Goal: Task Accomplishment & Management: Complete application form

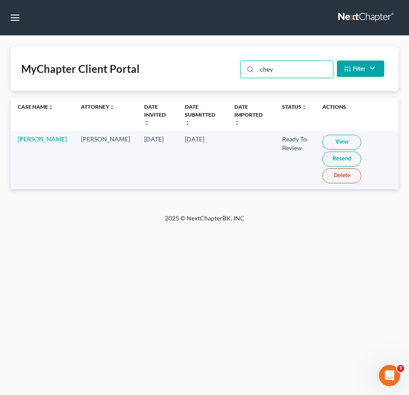
drag, startPoint x: 284, startPoint y: 71, endPoint x: 219, endPoint y: 53, distance: 67.7
click at [219, 53] on div "MyChapter Client Portal chey Filter Status Filter... Invited In Progress Ready …" at bounding box center [205, 68] width 388 height 45
click at [354, 18] on link at bounding box center [366, 18] width 57 height 16
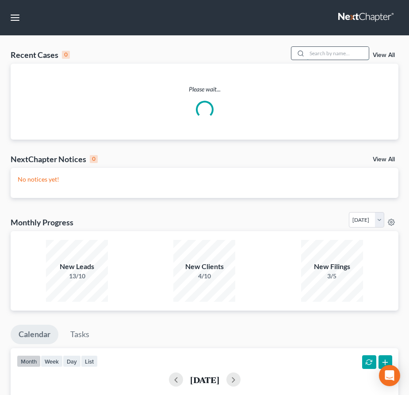
click at [337, 54] on input "search" at bounding box center [338, 53] width 62 height 13
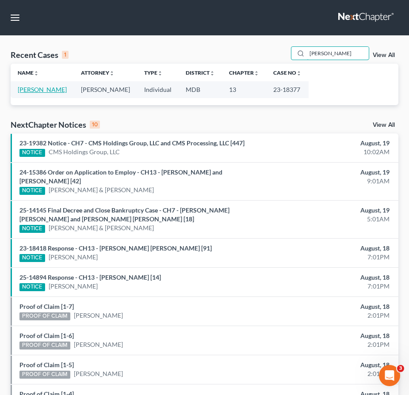
type input "[PERSON_NAME]"
click at [25, 91] on link "[PERSON_NAME]" at bounding box center [42, 90] width 49 height 8
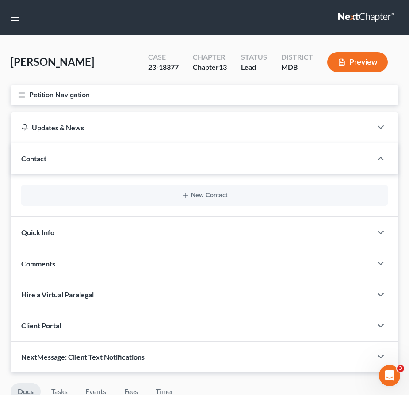
click at [21, 93] on line "button" at bounding box center [22, 93] width 6 height 0
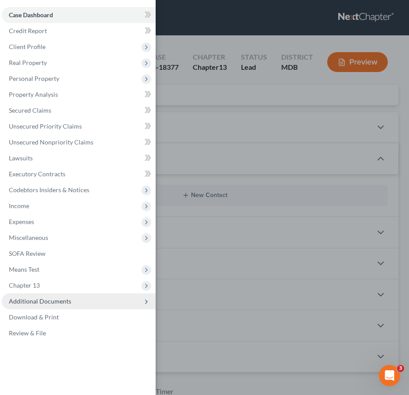
click at [49, 298] on span "Additional Documents" at bounding box center [40, 301] width 62 height 8
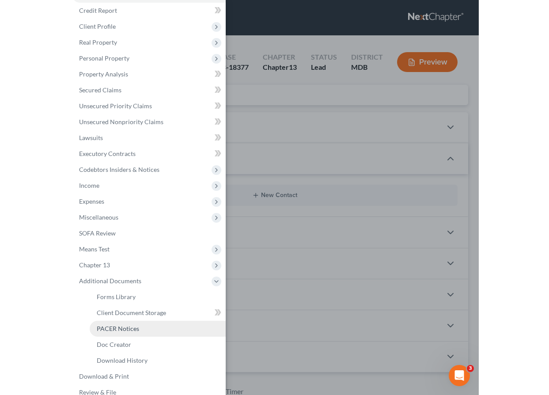
scroll to position [21, 0]
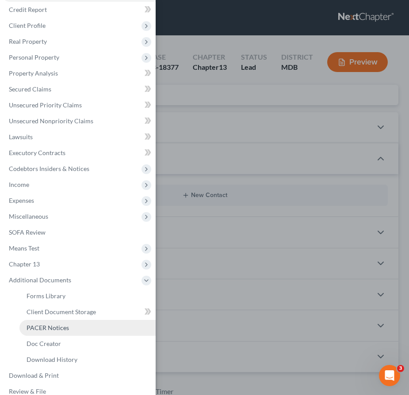
click at [48, 331] on span "PACER Notices" at bounding box center [48, 328] width 42 height 8
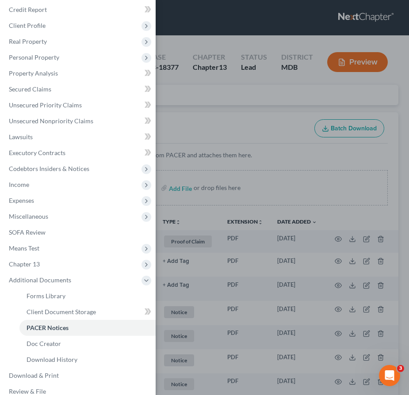
click at [197, 110] on div "Case Dashboard Payments Invoices Payments Payments Credit Report Client Profile" at bounding box center [204, 197] width 409 height 395
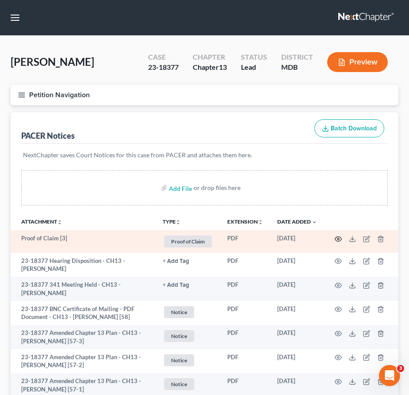
click at [338, 238] on circle "button" at bounding box center [338, 239] width 2 height 2
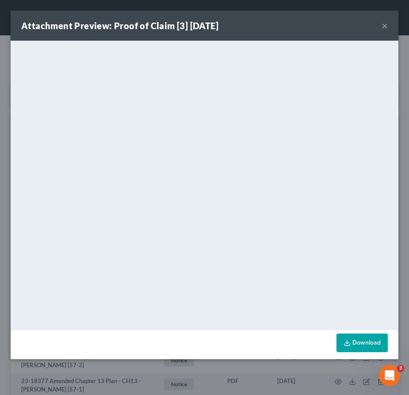
click at [381, 26] on button "×" at bounding box center [384, 25] width 6 height 11
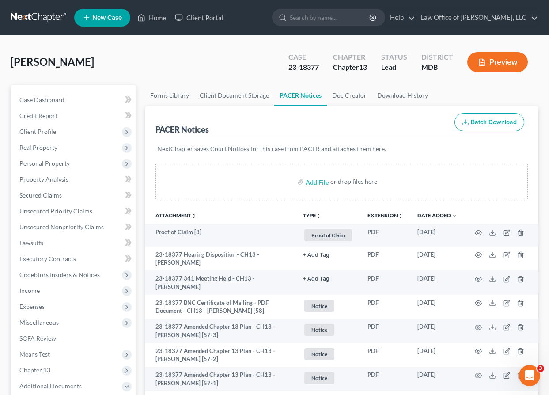
click at [106, 18] on span "New Case" at bounding box center [107, 18] width 30 height 7
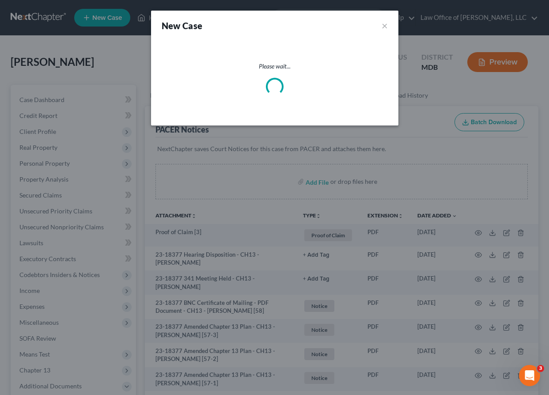
select select "38"
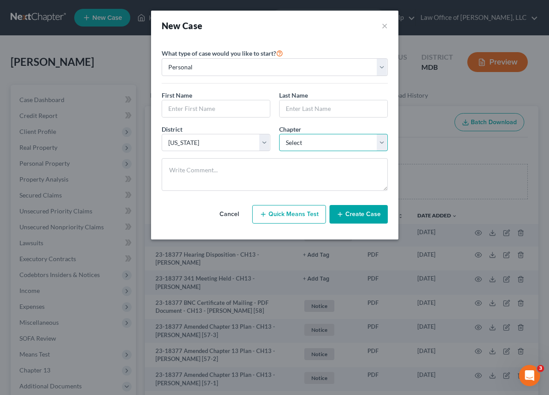
click at [301, 145] on select "Select 7 11 12 13" at bounding box center [333, 143] width 109 height 18
select select "3"
click at [190, 105] on input "text" at bounding box center [216, 108] width 108 height 17
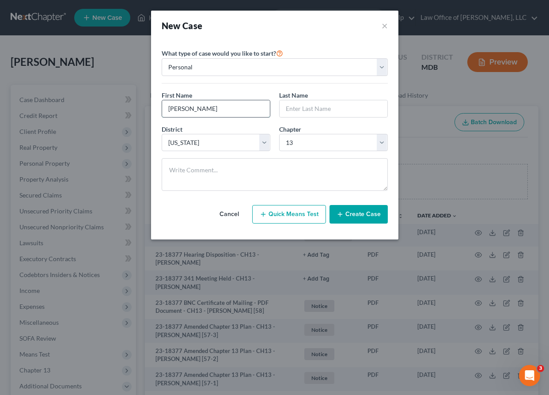
type input "[PERSON_NAME]"
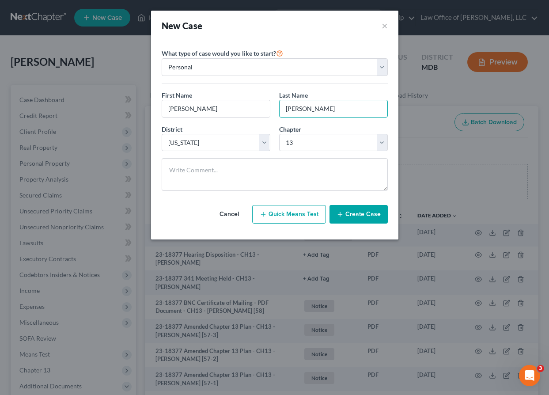
type input "[PERSON_NAME]"
click at [348, 226] on div "Cancel Quick Means Test Create Case" at bounding box center [275, 214] width 226 height 33
click at [348, 214] on button "Create Case" at bounding box center [359, 214] width 58 height 19
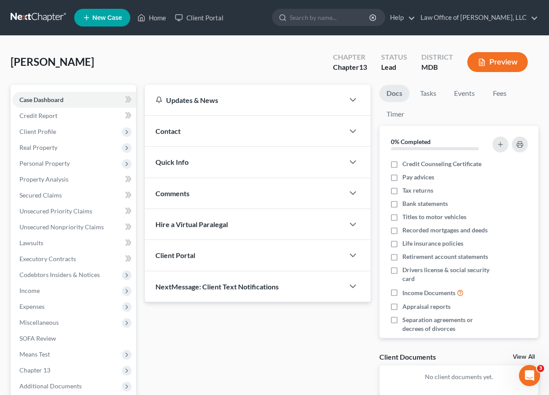
click at [205, 251] on div "Client Portal" at bounding box center [245, 255] width 200 height 30
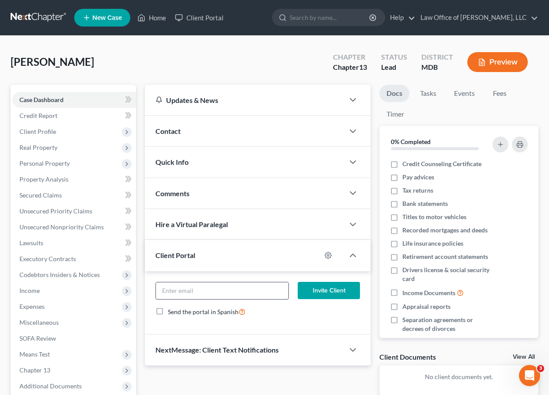
click at [202, 284] on input "email" at bounding box center [222, 290] width 133 height 17
click at [179, 291] on input "[EMAIL_ADDRESS][DOMAIN_NAME]" at bounding box center [222, 290] width 133 height 17
drag, startPoint x: 242, startPoint y: 288, endPoint x: 135, endPoint y: 276, distance: 107.6
click at [135, 276] on div "Petition Navigation Case Dashboard Payments Invoices Payments Payments Credit R…" at bounding box center [274, 268] width 537 height 367
type input "[EMAIL_ADDRESS][DOMAIN_NAME]"
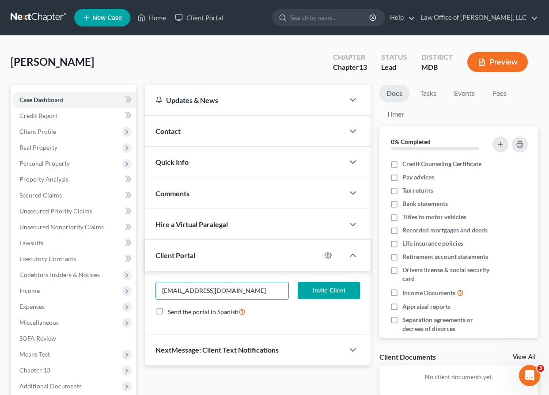
click at [326, 286] on button "Invite Client" at bounding box center [329, 291] width 62 height 18
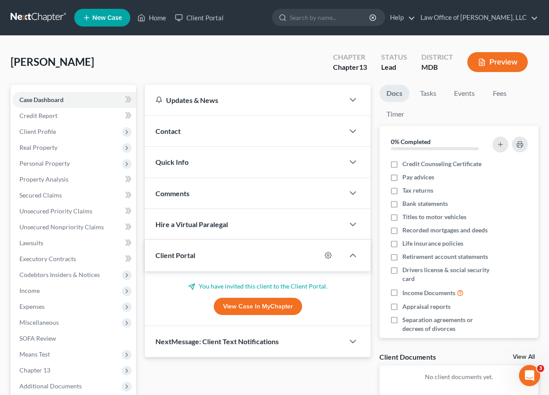
click at [101, 15] on span "New Case" at bounding box center [107, 18] width 30 height 7
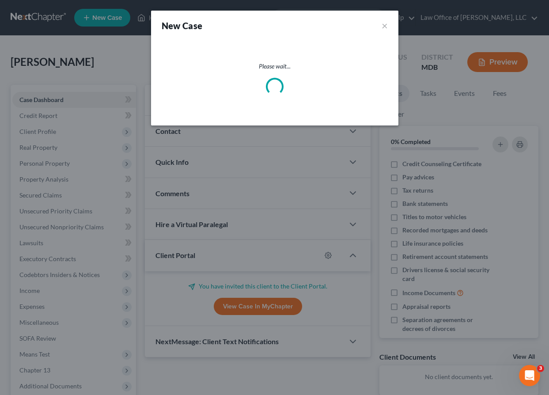
select select "38"
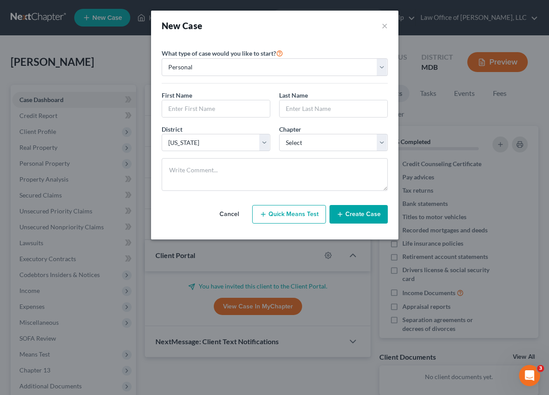
click at [223, 216] on button "Cancel" at bounding box center [229, 214] width 39 height 18
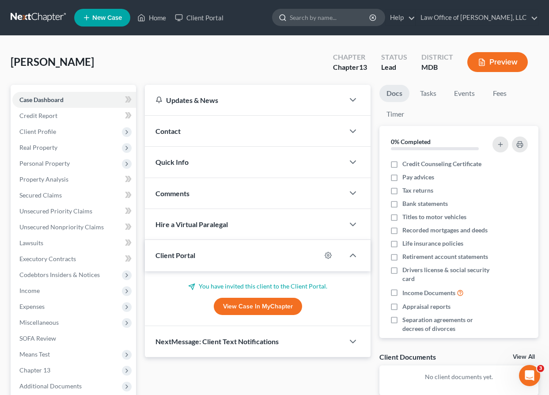
click at [353, 18] on input "search" at bounding box center [330, 17] width 81 height 16
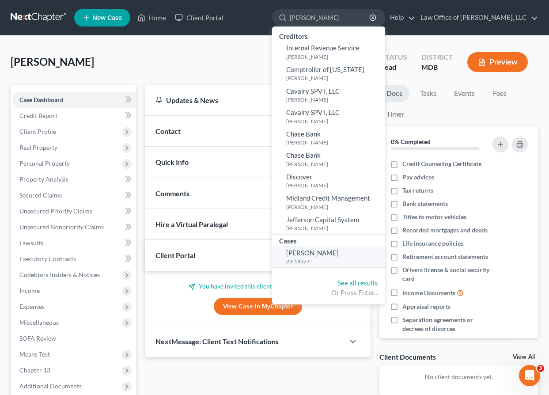
type input "[PERSON_NAME]"
click at [319, 255] on span "[PERSON_NAME]" at bounding box center [312, 253] width 53 height 8
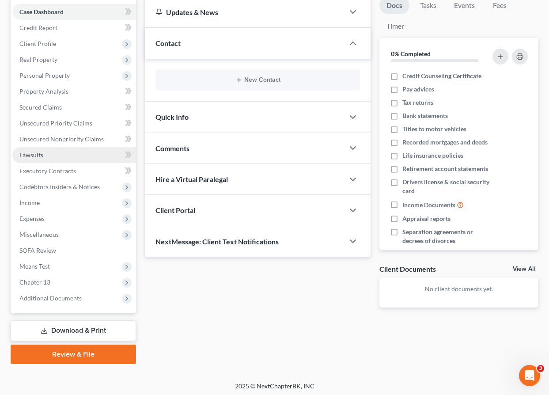
scroll to position [90, 0]
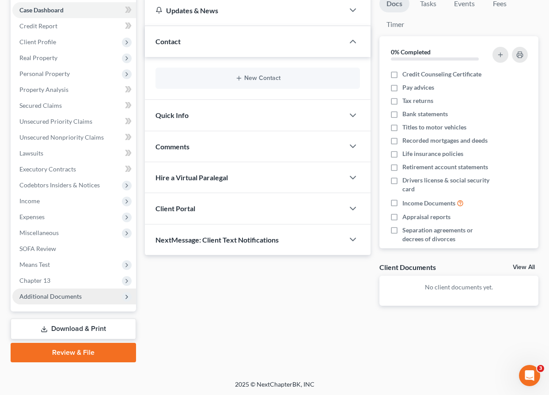
click at [67, 293] on span "Additional Documents" at bounding box center [50, 297] width 62 height 8
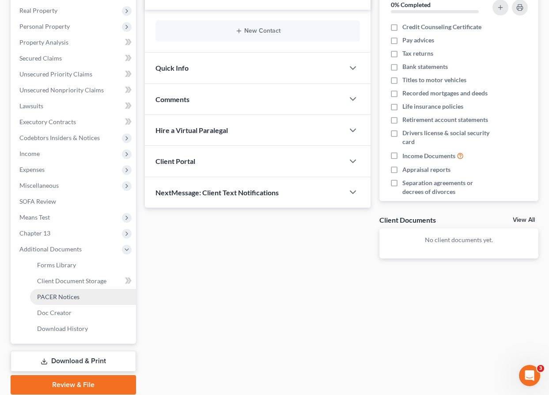
click at [65, 301] on link "PACER Notices" at bounding box center [83, 297] width 106 height 16
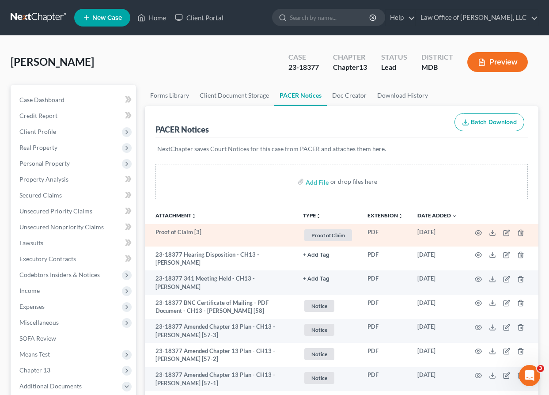
click at [408, 230] on td at bounding box center [501, 235] width 74 height 23
click at [408, 232] on circle "button" at bounding box center [479, 233] width 2 height 2
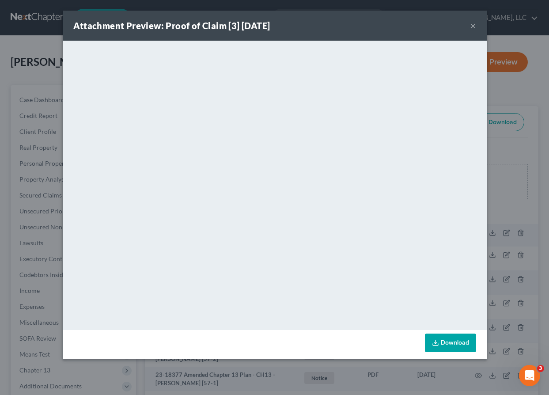
click at [408, 26] on button "×" at bounding box center [473, 25] width 6 height 11
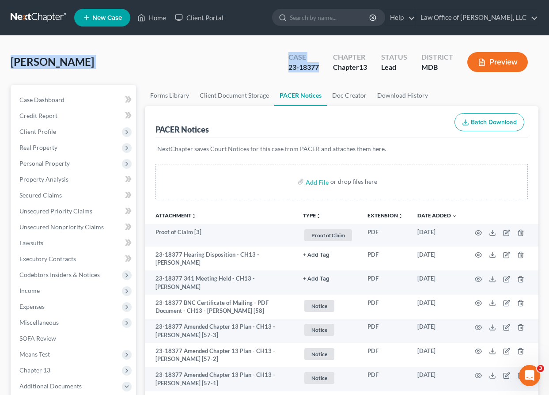
drag, startPoint x: 12, startPoint y: 61, endPoint x: 319, endPoint y: 67, distance: 307.6
click at [319, 67] on div "[PERSON_NAME] Upgraded Case 23-18377 Chapter Chapter 13 Status Lead District MD…" at bounding box center [275, 65] width 528 height 38
copy div "[PERSON_NAME] Upgraded Case 23-18377"
click at [325, 19] on input "search" at bounding box center [330, 17] width 81 height 16
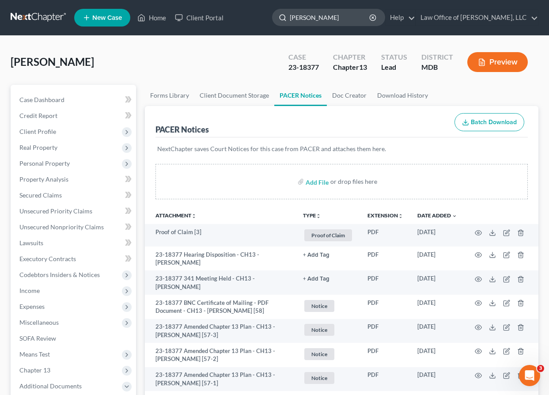
type input "vadden"
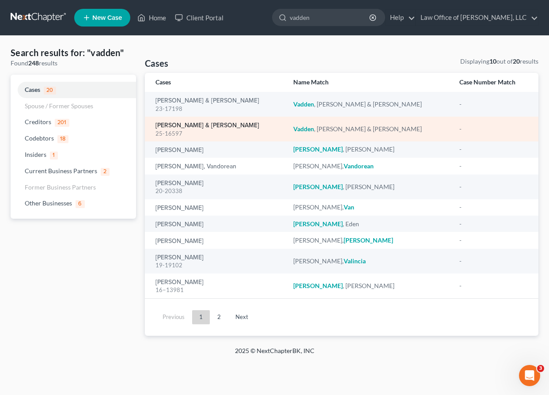
click at [169, 127] on link "[PERSON_NAME] & [PERSON_NAME]" at bounding box center [208, 125] width 104 height 6
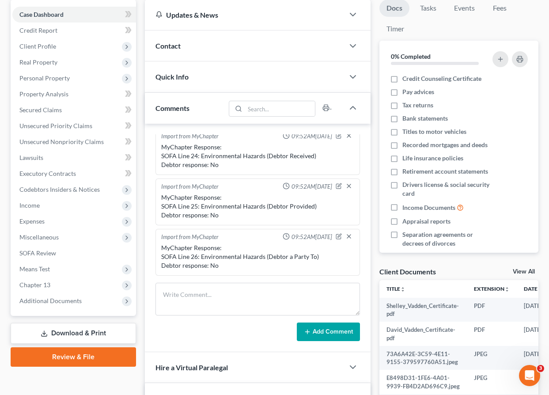
scroll to position [92, 0]
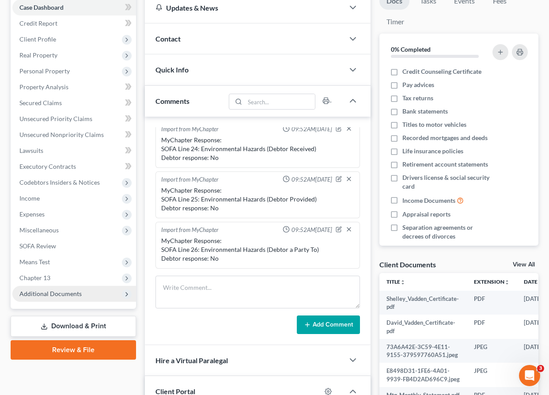
click at [56, 291] on span "Additional Documents" at bounding box center [50, 294] width 62 height 8
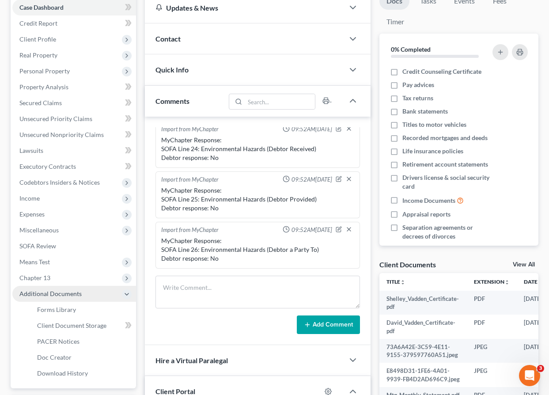
scroll to position [94, 0]
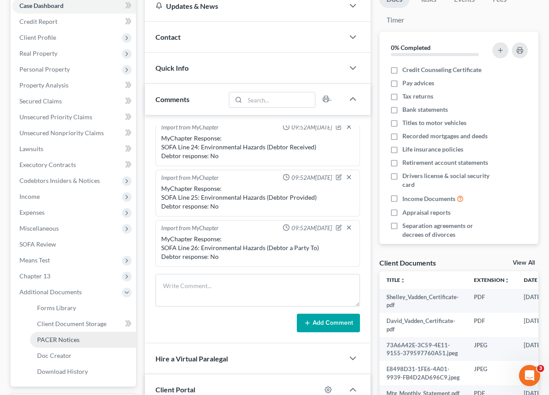
click at [56, 339] on span "PACER Notices" at bounding box center [58, 340] width 42 height 8
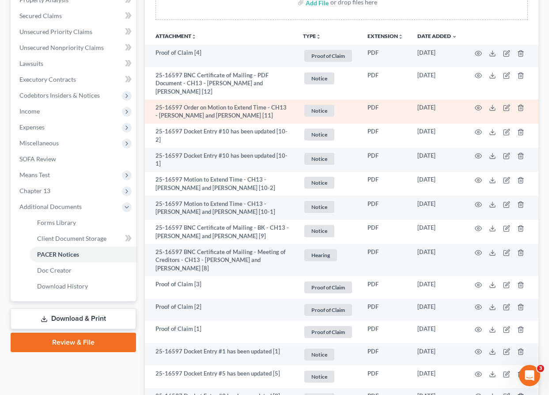
scroll to position [142, 0]
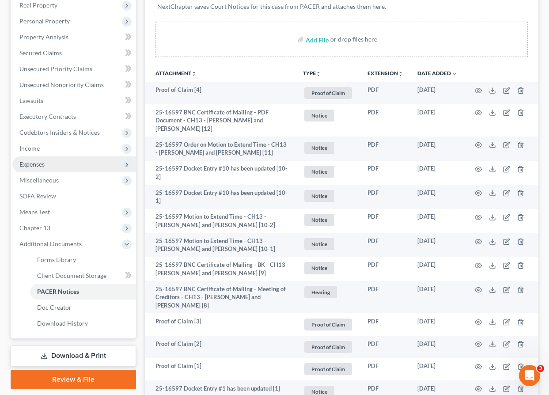
click at [43, 168] on span "Expenses" at bounding box center [74, 164] width 124 height 16
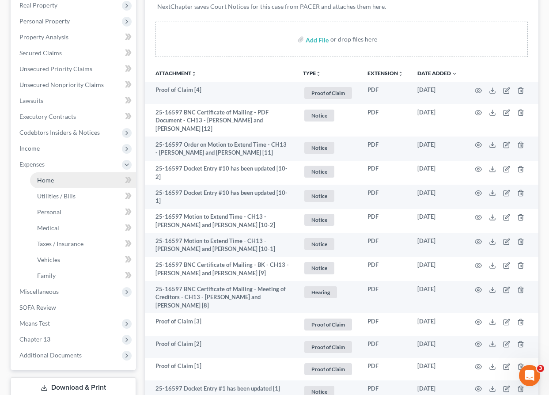
click at [52, 184] on link "Home" at bounding box center [83, 180] width 106 height 16
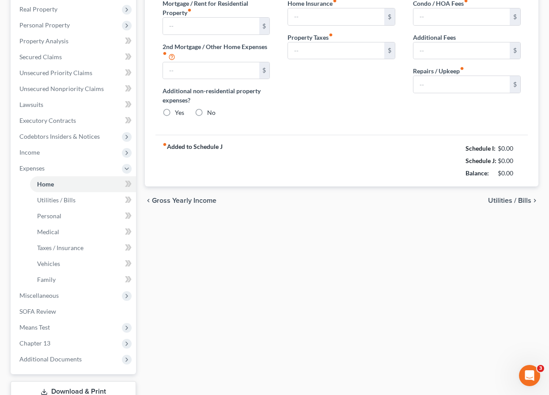
type input "3,201.37"
type input "0.00"
radio input "true"
type input "165.00"
type input "0.00"
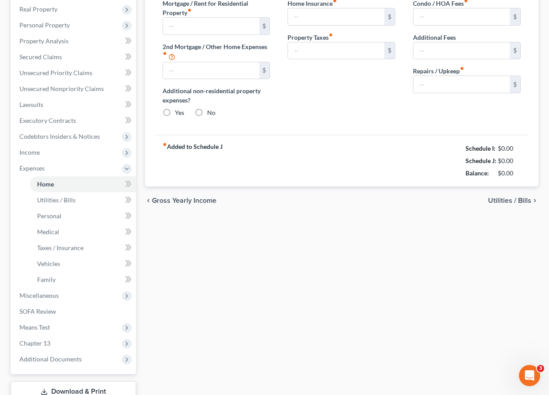
type input "25.00"
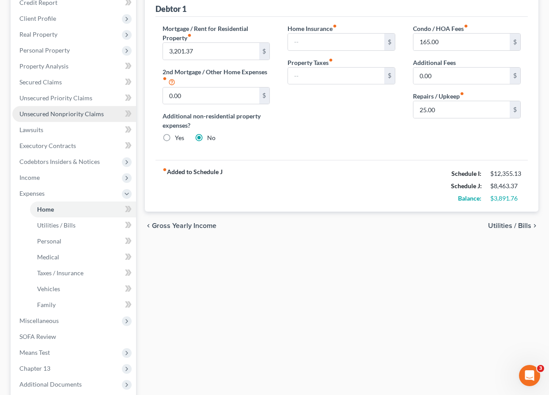
scroll to position [147, 0]
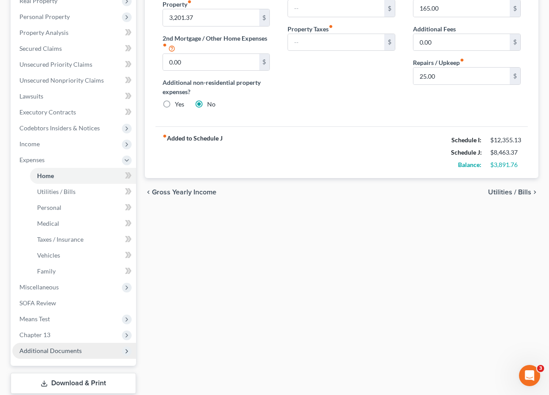
click at [57, 348] on span "Additional Documents" at bounding box center [50, 351] width 62 height 8
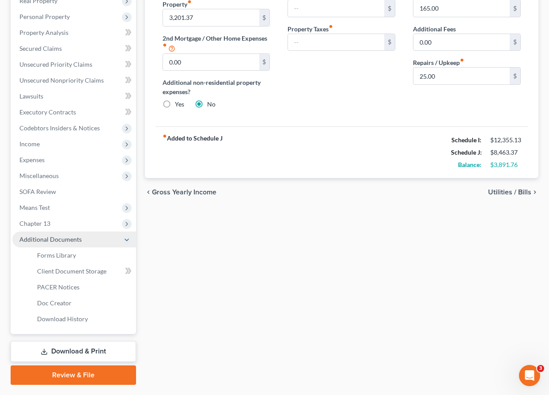
scroll to position [169, 0]
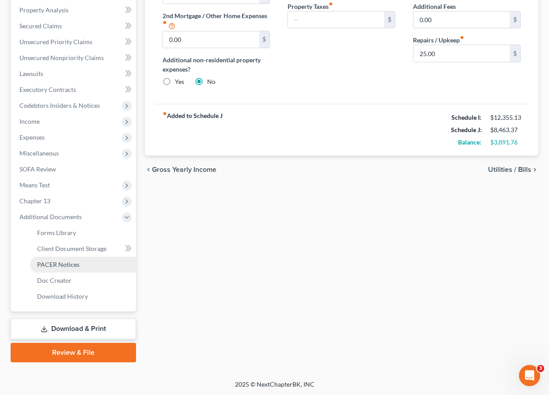
click at [55, 261] on span "PACER Notices" at bounding box center [58, 265] width 42 height 8
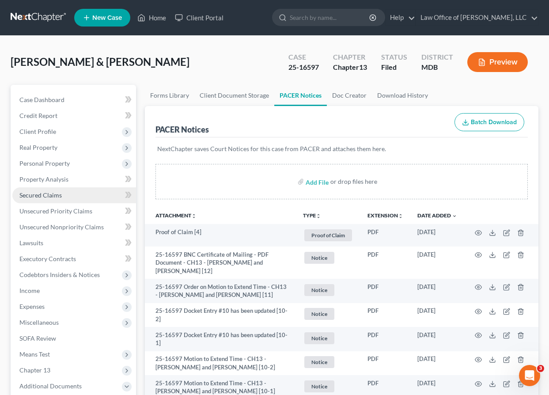
click at [40, 195] on span "Secured Claims" at bounding box center [40, 195] width 42 height 8
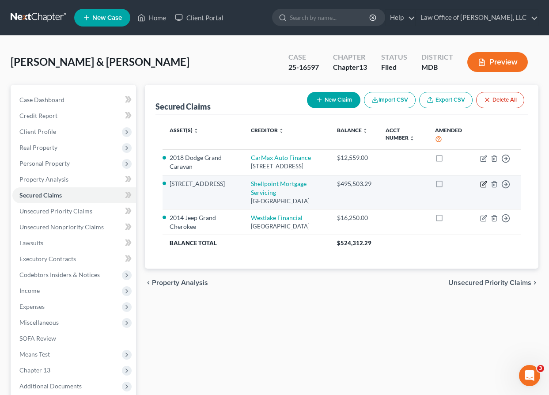
click at [408, 188] on icon "button" at bounding box center [483, 184] width 7 height 7
select select "45"
select select "9"
select select "2"
select select "0"
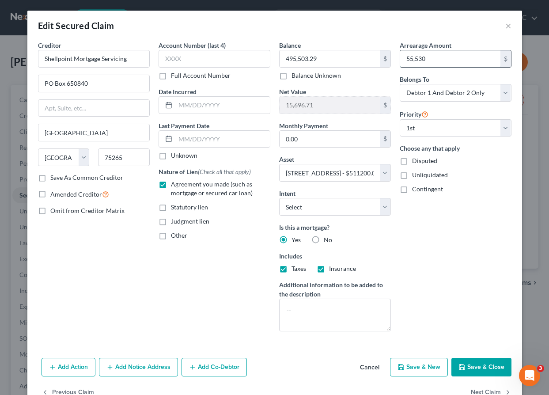
type input "55,530"
click at [408, 368] on button "Save & Close" at bounding box center [482, 367] width 60 height 19
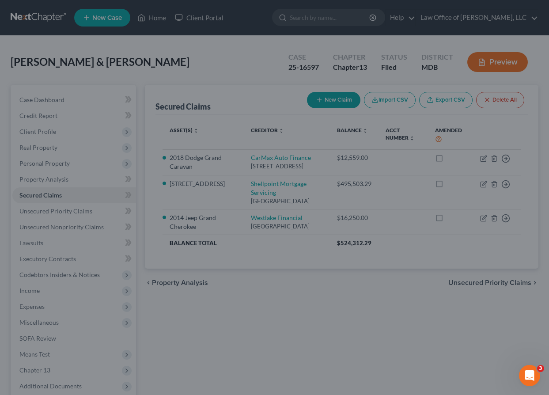
select select "9"
type input "55,530.00"
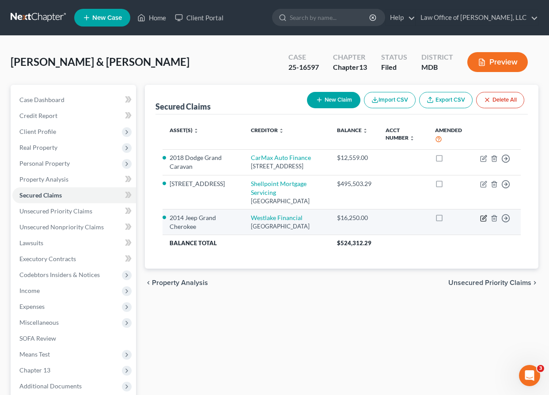
click at [408, 222] on icon "button" at bounding box center [483, 218] width 7 height 7
select select "4"
select select "0"
select select "2"
select select "0"
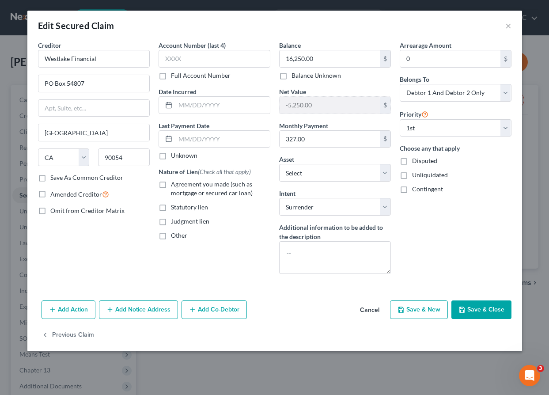
click at [374, 310] on button "Cancel" at bounding box center [370, 310] width 34 height 18
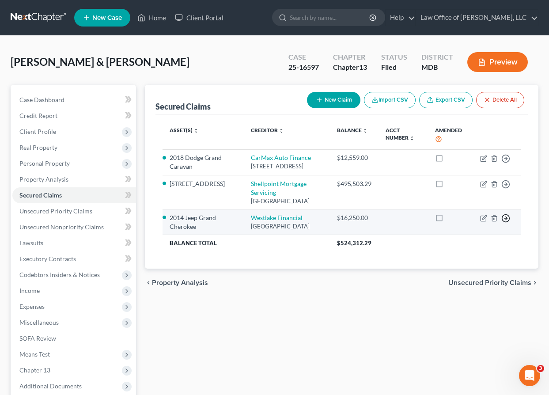
click at [408, 163] on icon "button" at bounding box center [506, 158] width 9 height 9
click at [408, 247] on link "Move to F" at bounding box center [466, 239] width 74 height 15
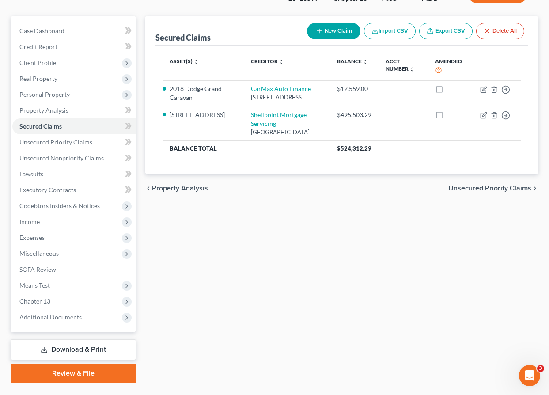
scroll to position [90, 0]
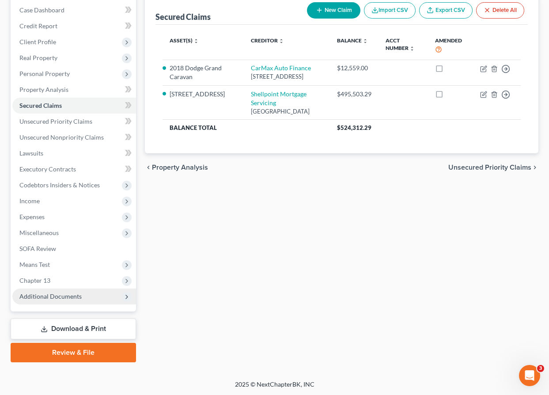
click at [53, 300] on span "Additional Documents" at bounding box center [74, 297] width 124 height 16
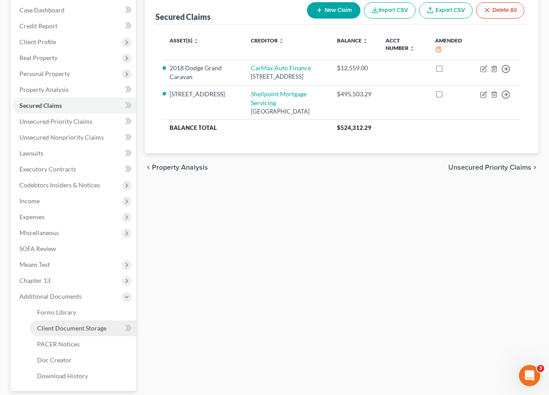
click at [56, 325] on span "Client Document Storage" at bounding box center [71, 328] width 69 height 8
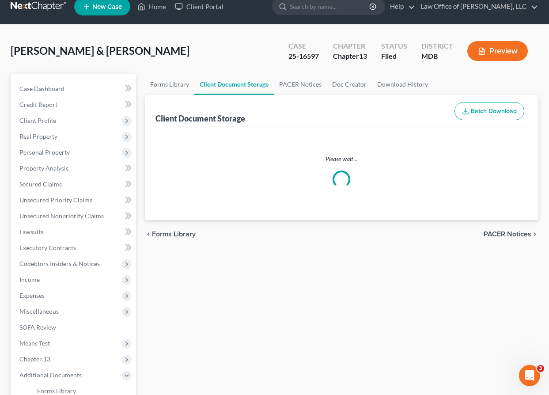
select select "14"
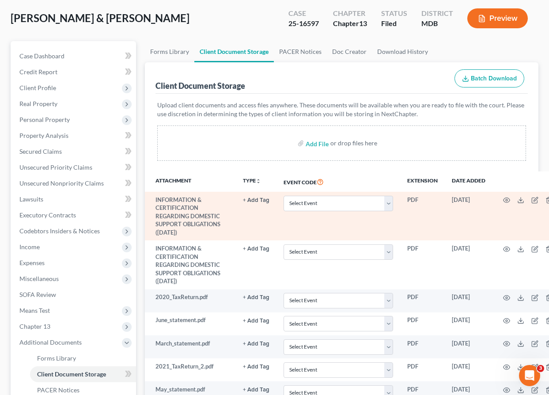
scroll to position [311, 0]
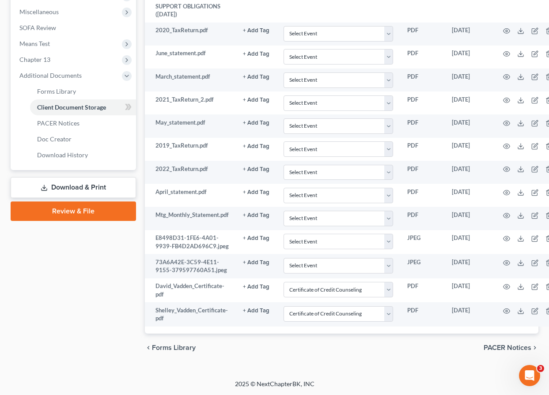
click at [167, 342] on div "chevron_left Forms Library PACER Notices chevron_right" at bounding box center [342, 348] width 394 height 28
click at [167, 344] on span "Forms Library" at bounding box center [174, 347] width 44 height 7
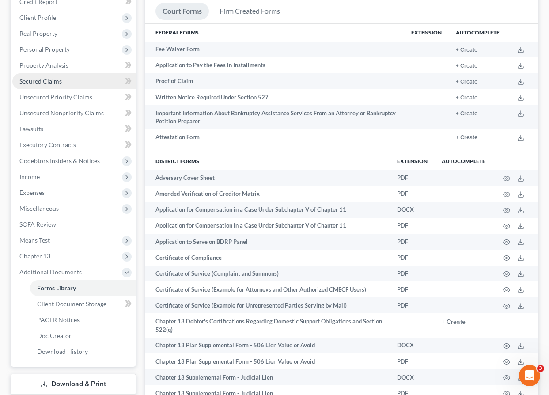
scroll to position [114, 0]
click at [40, 82] on span "Secured Claims" at bounding box center [40, 81] width 42 height 8
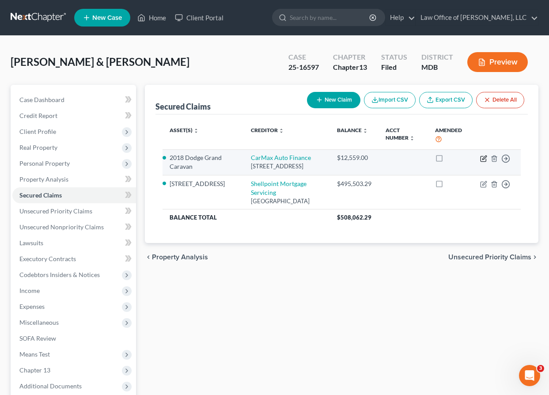
click at [408, 157] on icon "button" at bounding box center [483, 158] width 7 height 7
select select "10"
select select "6"
select select "2"
select select "0"
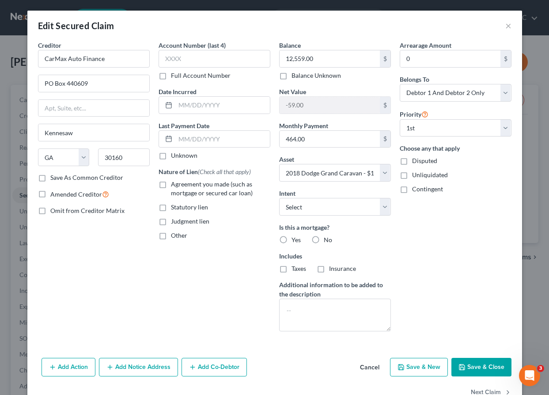
click at [171, 185] on label "Agreement you made (such as mortgage or secured car loan)" at bounding box center [220, 189] width 99 height 18
click at [175, 185] on input "Agreement you made (such as mortgage or secured car loan)" at bounding box center [178, 183] width 6 height 6
checkbox input "true"
click at [324, 240] on label "No" at bounding box center [328, 240] width 8 height 9
click at [327, 240] on input "No" at bounding box center [330, 239] width 6 height 6
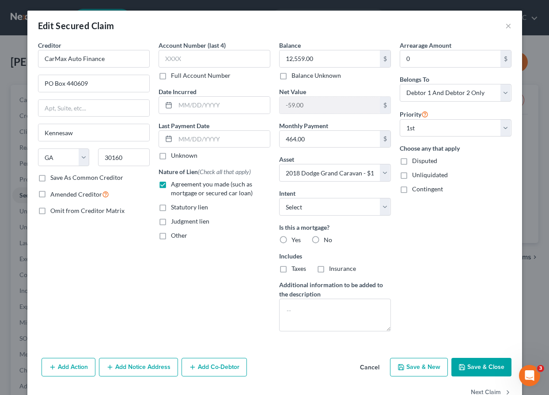
radio input "true"
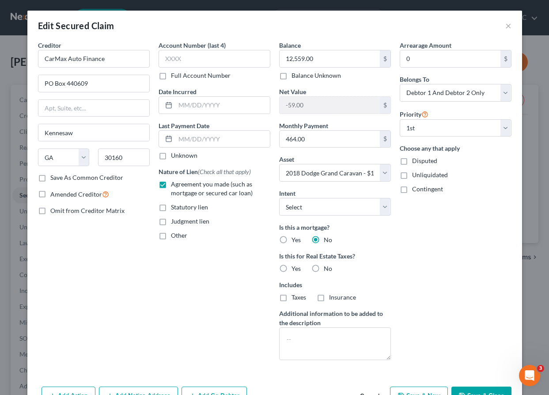
click at [324, 267] on label "No" at bounding box center [328, 268] width 8 height 9
click at [327, 267] on input "No" at bounding box center [330, 267] width 6 height 6
radio input "true"
click at [408, 57] on input "0" at bounding box center [450, 58] width 100 height 17
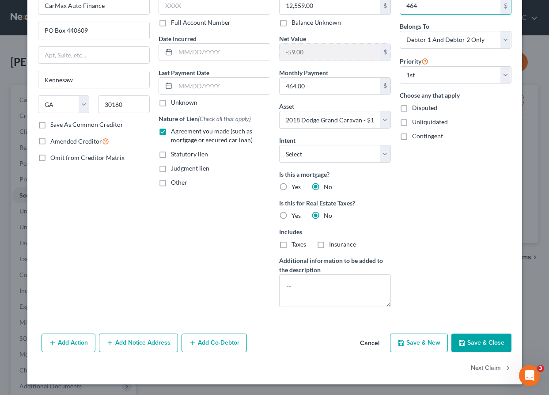
type input "464"
click at [408, 338] on button "Save & Close" at bounding box center [482, 343] width 60 height 19
select select
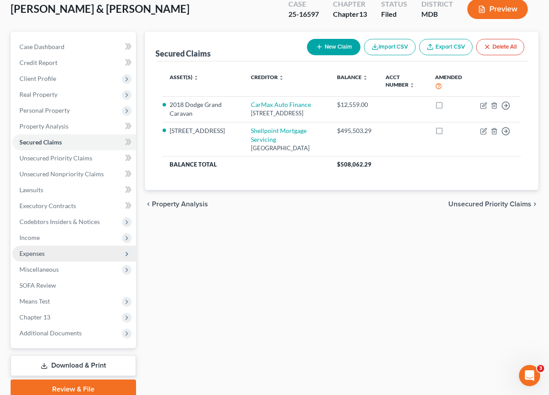
click at [38, 256] on span "Expenses" at bounding box center [31, 254] width 25 height 8
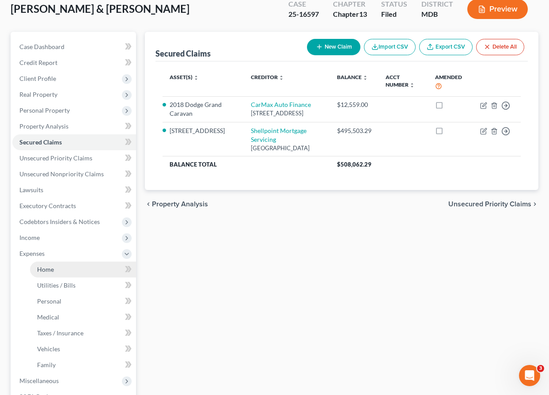
click at [42, 263] on link "Home" at bounding box center [83, 270] width 106 height 16
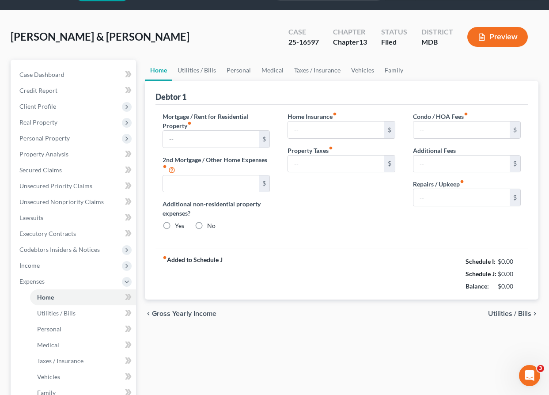
type input "3,201.37"
type input "0.00"
radio input "true"
type input "165.00"
type input "0.00"
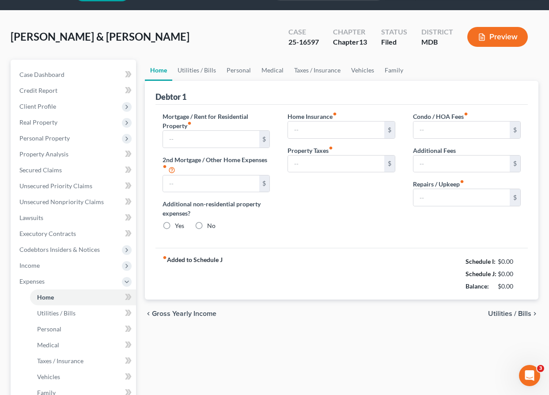
type input "25.00"
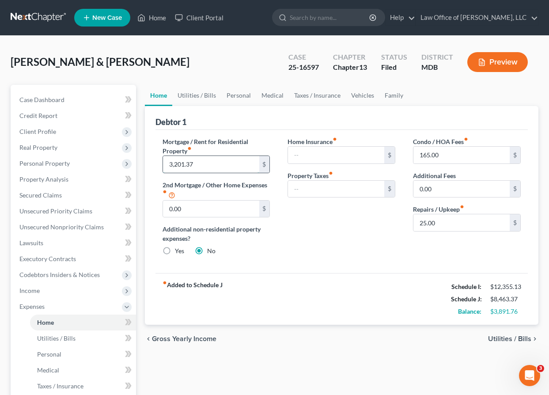
click at [208, 163] on input "3,201.37" at bounding box center [211, 164] width 96 height 17
click at [175, 163] on input "3,201.37" at bounding box center [211, 164] width 96 height 17
drag, startPoint x: 175, startPoint y: 163, endPoint x: 217, endPoint y: 163, distance: 41.1
click at [217, 163] on input "3,201.37" at bounding box center [211, 164] width 96 height 17
type input "3,085.00"
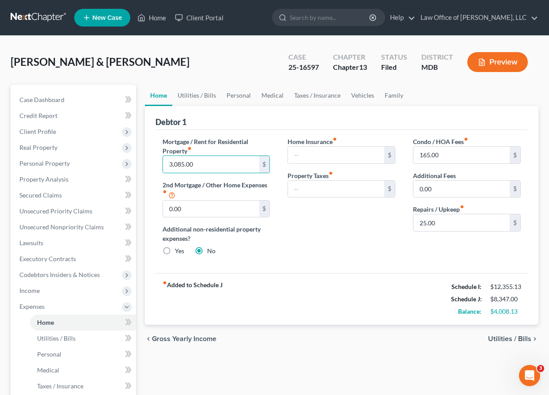
click at [408, 339] on span "Utilities / Bills" at bounding box center [509, 338] width 43 height 7
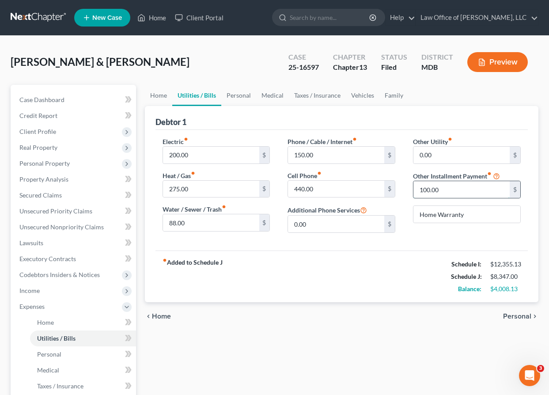
drag, startPoint x: 453, startPoint y: 189, endPoint x: 469, endPoint y: 188, distance: 16.8
click at [408, 188] on input "100.00" at bounding box center [462, 189] width 96 height 17
type input "70"
click at [408, 314] on span "Personal" at bounding box center [517, 316] width 28 height 7
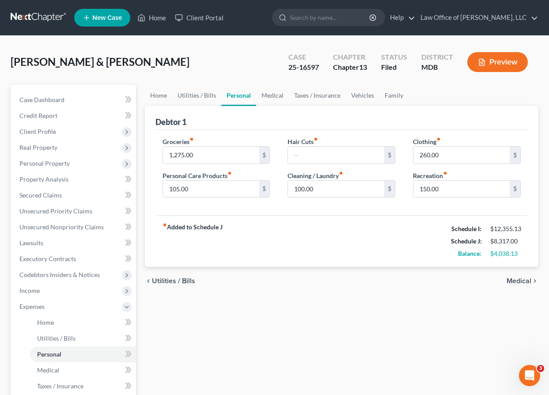
click at [408, 280] on span "Medical" at bounding box center [519, 281] width 25 height 7
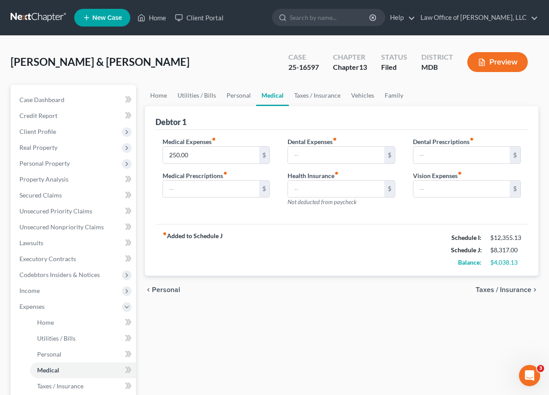
click at [408, 290] on span "Taxes / Insurance" at bounding box center [504, 289] width 56 height 7
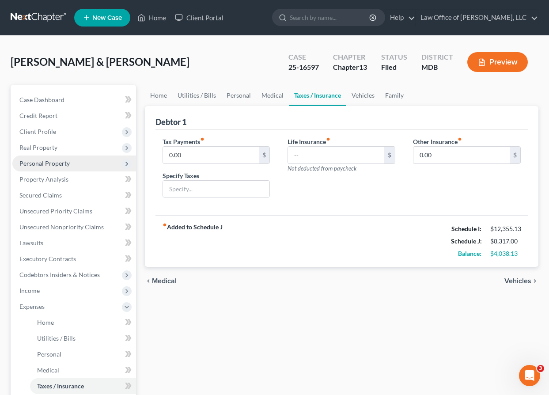
click at [33, 163] on span "Personal Property" at bounding box center [44, 164] width 50 height 8
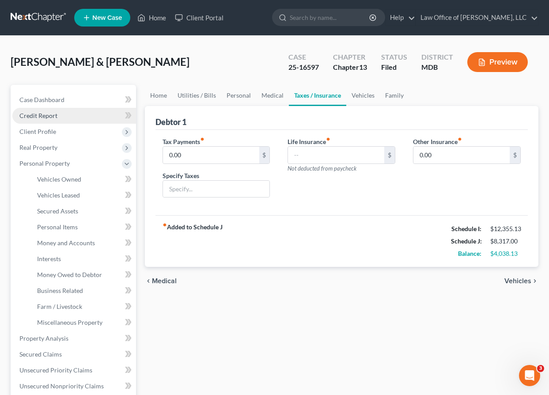
click at [43, 119] on link "Credit Report" at bounding box center [74, 116] width 124 height 16
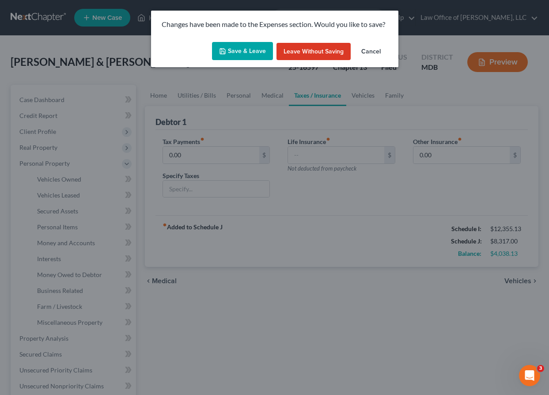
click at [245, 51] on button "Save & Leave" at bounding box center [242, 51] width 61 height 19
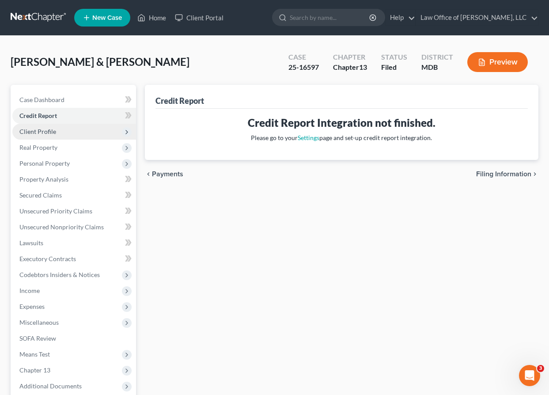
click at [55, 129] on span "Client Profile" at bounding box center [74, 132] width 124 height 16
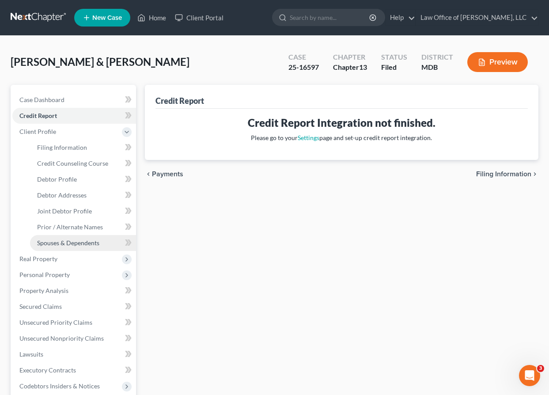
click at [68, 243] on span "Spouses & Dependents" at bounding box center [68, 243] width 62 height 8
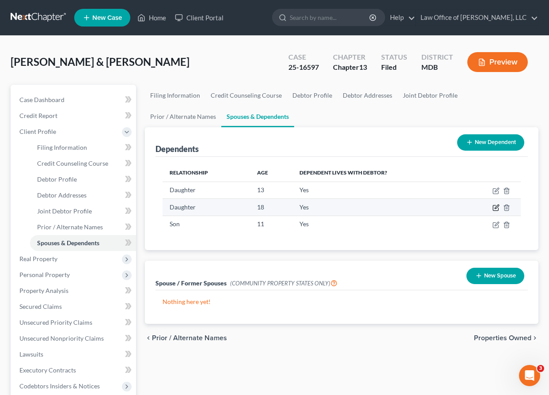
click at [408, 210] on icon "button" at bounding box center [495, 207] width 5 height 5
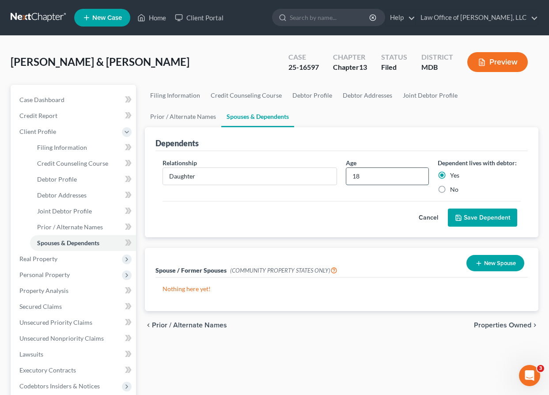
drag, startPoint x: 387, startPoint y: 177, endPoint x: 350, endPoint y: 175, distance: 36.7
click at [350, 175] on input "18" at bounding box center [387, 176] width 82 height 17
type input "20"
click at [408, 218] on button "Save Dependent" at bounding box center [482, 218] width 69 height 19
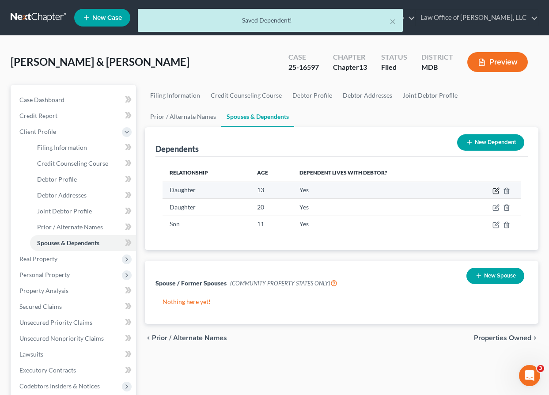
click at [408, 192] on icon "button" at bounding box center [497, 190] width 4 height 4
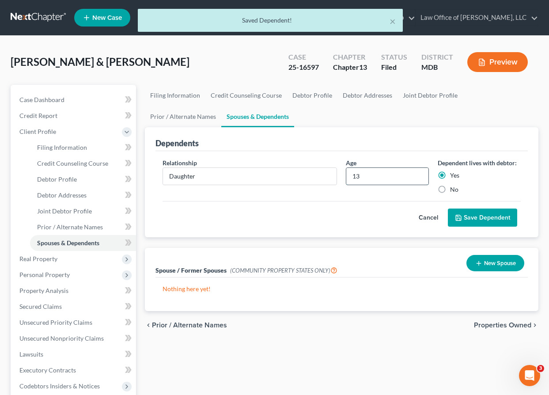
drag, startPoint x: 365, startPoint y: 176, endPoint x: 350, endPoint y: 176, distance: 14.6
click at [350, 176] on input "13" at bounding box center [387, 176] width 82 height 17
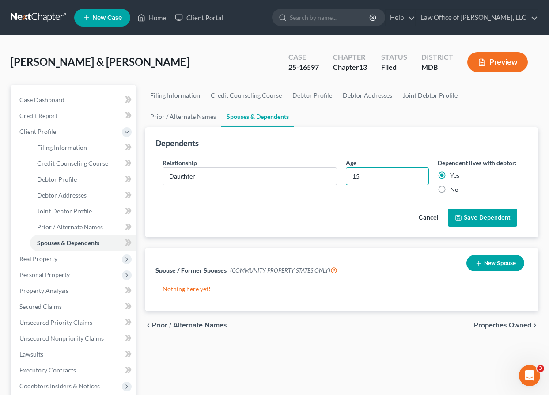
type input "15"
click at [408, 211] on button "Save Dependent" at bounding box center [482, 218] width 69 height 19
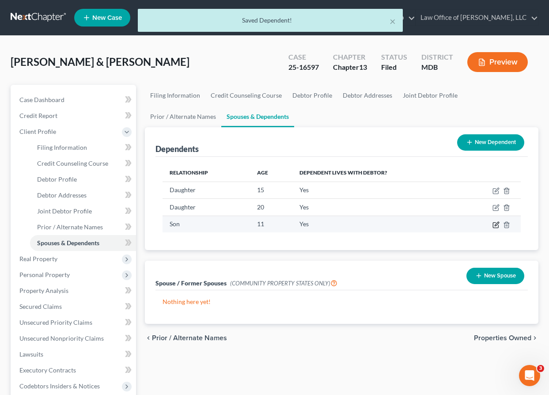
click at [408, 224] on icon "button" at bounding box center [496, 224] width 7 height 7
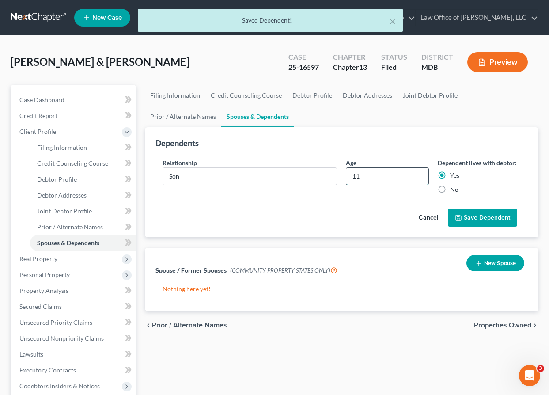
click at [368, 176] on input "11" at bounding box center [387, 176] width 82 height 17
type input "13"
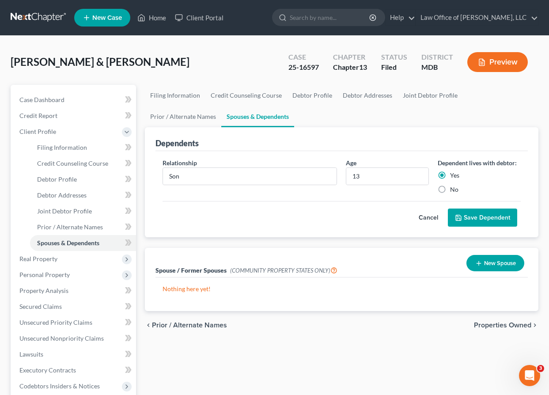
click at [408, 214] on button "Save Dependent" at bounding box center [482, 218] width 69 height 19
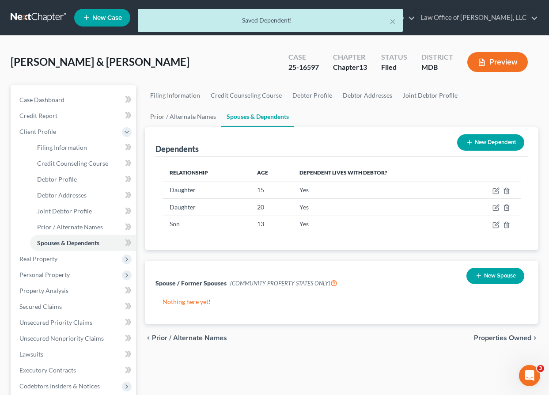
click at [408, 338] on span "Properties Owned" at bounding box center [502, 338] width 57 height 7
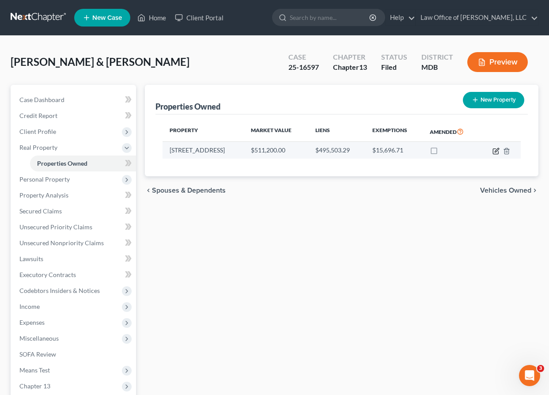
click at [408, 151] on icon "button" at bounding box center [496, 151] width 7 height 7
select select "21"
select select "2"
select select "5"
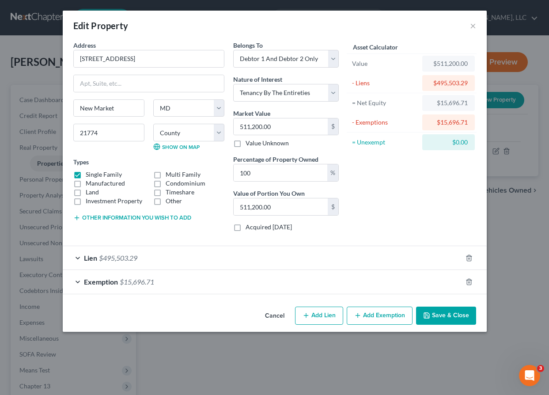
click at [408, 315] on button "Save & Close" at bounding box center [446, 316] width 60 height 19
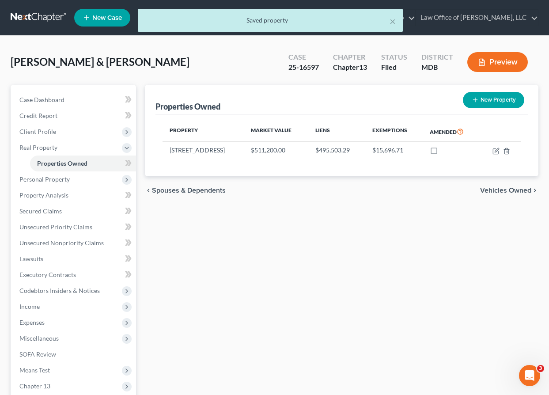
click at [408, 190] on span "Vehicles Owned" at bounding box center [505, 190] width 51 height 7
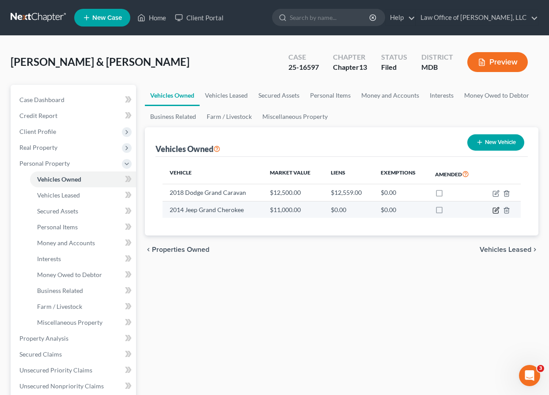
click at [408, 210] on icon "button" at bounding box center [497, 209] width 4 height 4
select select "0"
select select "12"
select select "3"
select select "2"
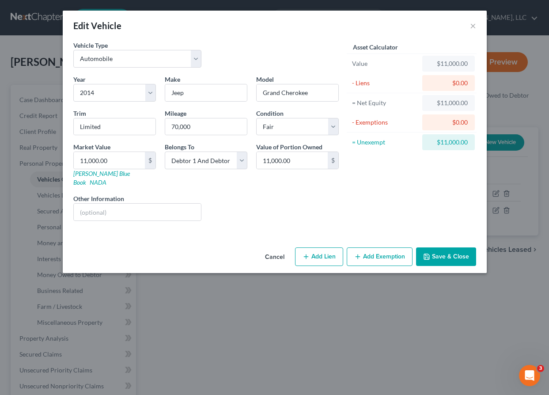
click at [272, 248] on button "Cancel" at bounding box center [275, 257] width 34 height 18
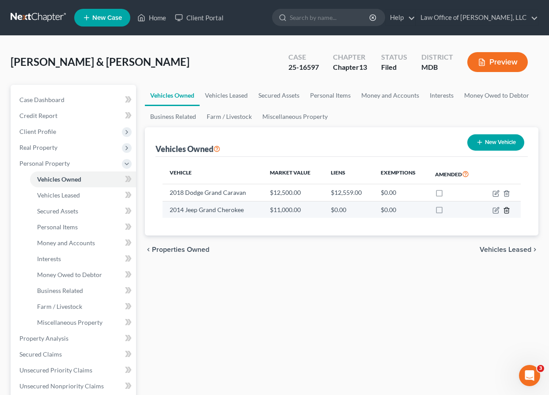
click at [408, 209] on icon "button" at bounding box center [506, 210] width 7 height 7
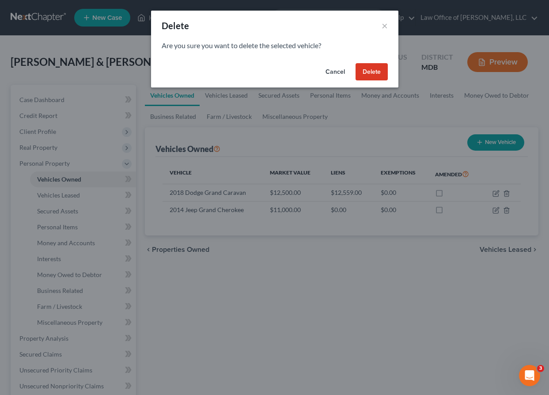
click at [368, 71] on button "Delete" at bounding box center [372, 72] width 32 height 18
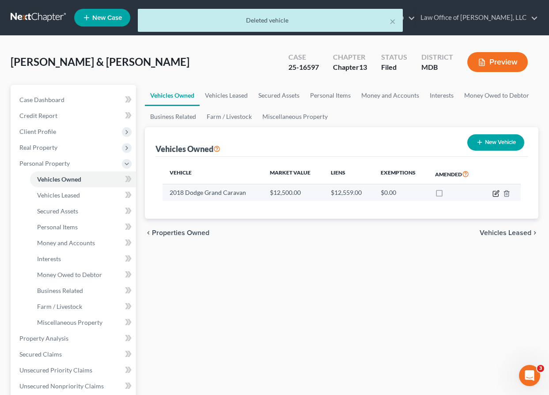
click at [408, 193] on icon "button" at bounding box center [496, 193] width 7 height 7
select select "0"
select select "8"
select select "2"
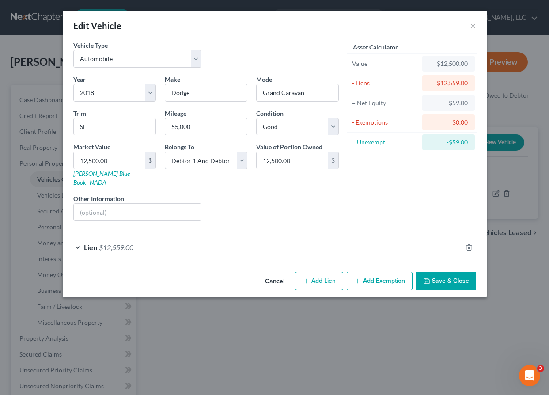
click at [408, 276] on button "Save & Close" at bounding box center [446, 281] width 60 height 19
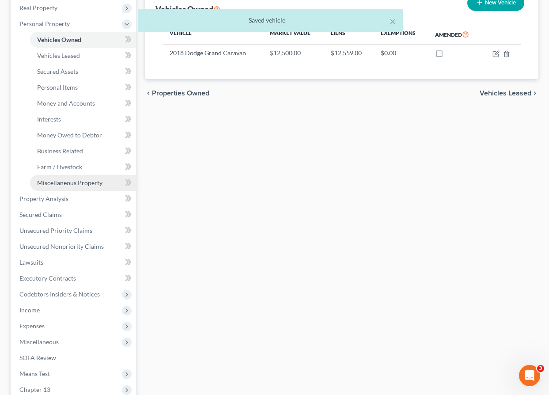
scroll to position [166, 0]
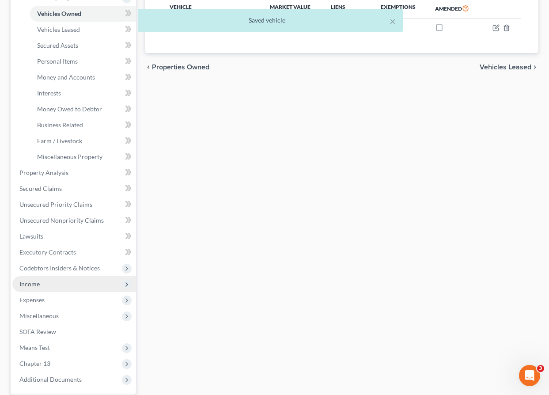
click at [39, 286] on span "Income" at bounding box center [74, 284] width 124 height 16
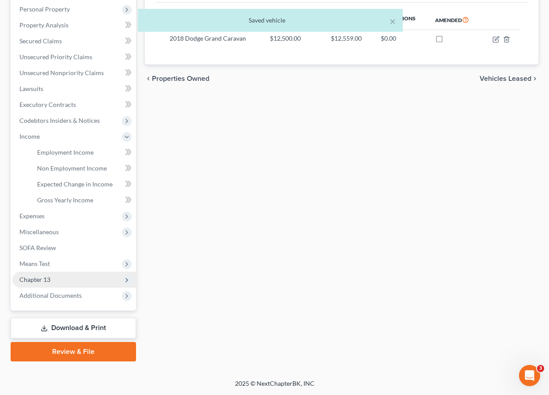
scroll to position [153, 0]
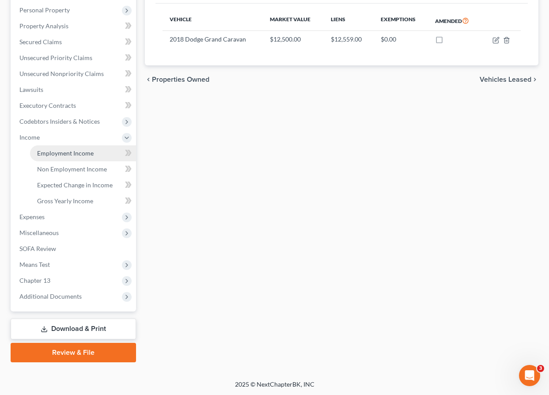
click at [48, 156] on span "Employment Income" at bounding box center [65, 153] width 57 height 8
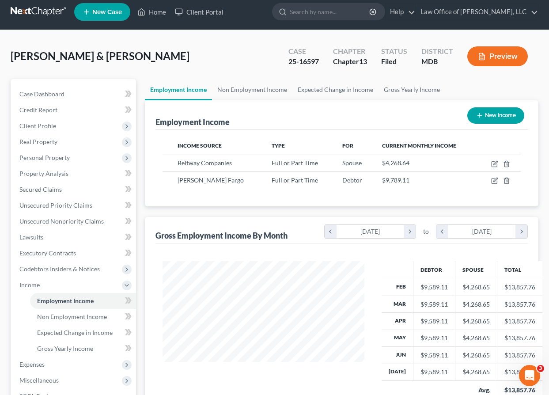
scroll to position [158, 219]
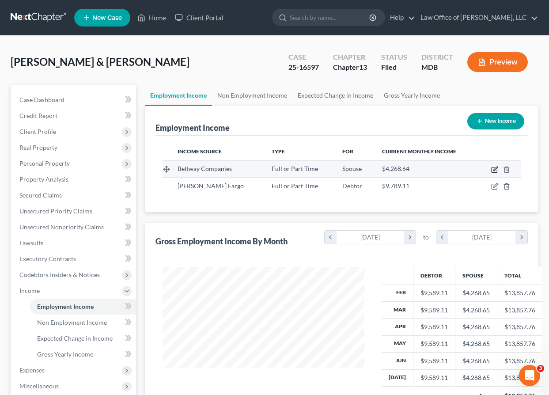
click at [408, 170] on icon "button" at bounding box center [496, 169] width 4 height 4
select select "0"
select select "21"
select select "0"
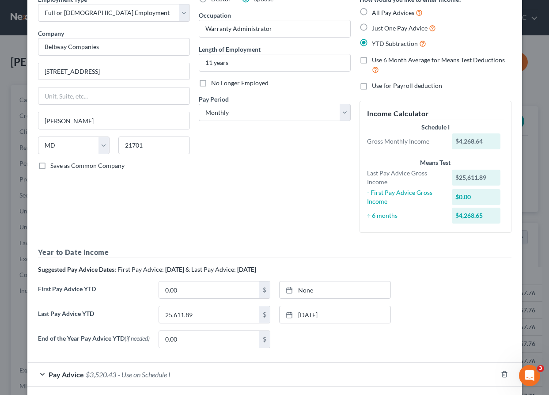
scroll to position [0, 0]
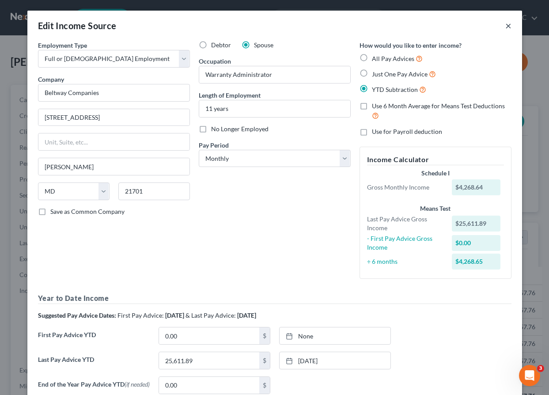
click at [408, 26] on button "×" at bounding box center [509, 25] width 6 height 11
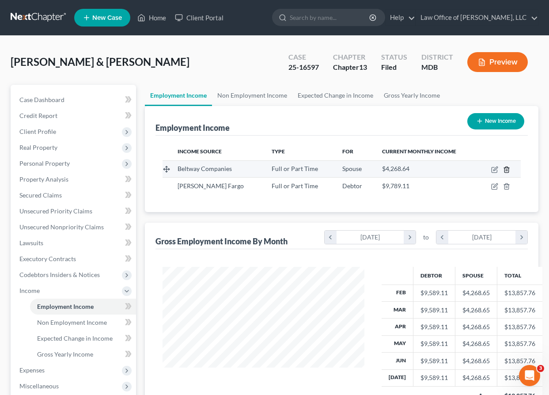
click at [408, 168] on icon "button" at bounding box center [506, 169] width 7 height 7
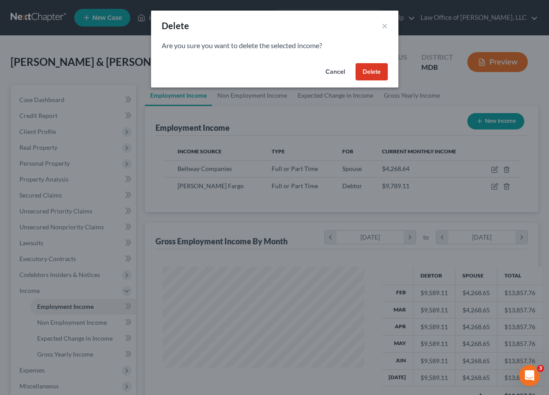
click at [362, 65] on button "Delete" at bounding box center [372, 72] width 32 height 18
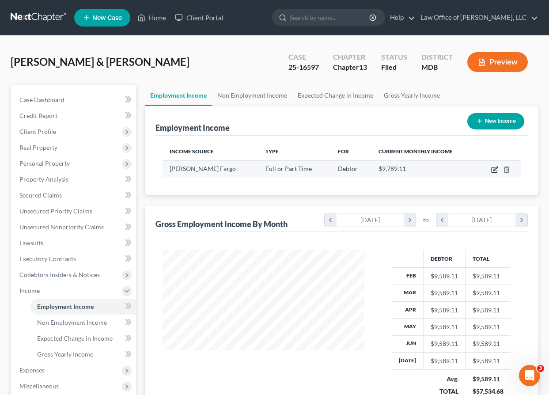
click at [408, 170] on icon "button" at bounding box center [496, 169] width 4 height 4
select select "0"
select select "24"
select select "0"
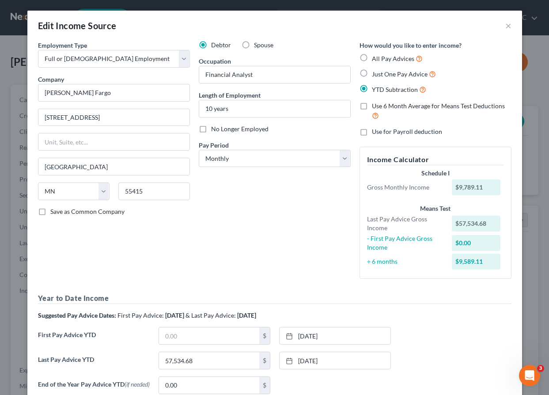
scroll to position [88, 0]
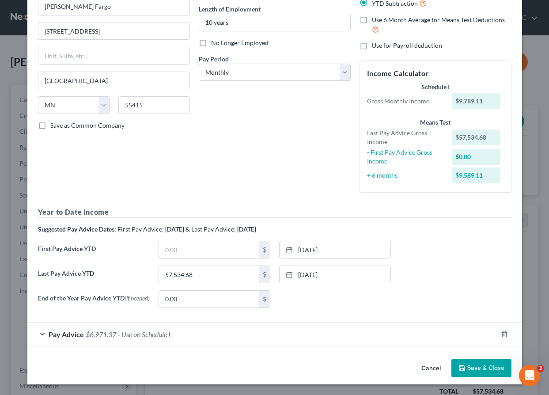
click at [408, 367] on button "Save & Close" at bounding box center [482, 368] width 60 height 19
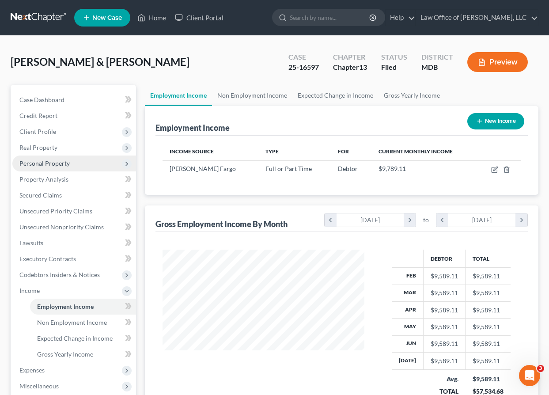
click at [37, 156] on span "Personal Property" at bounding box center [74, 164] width 124 height 16
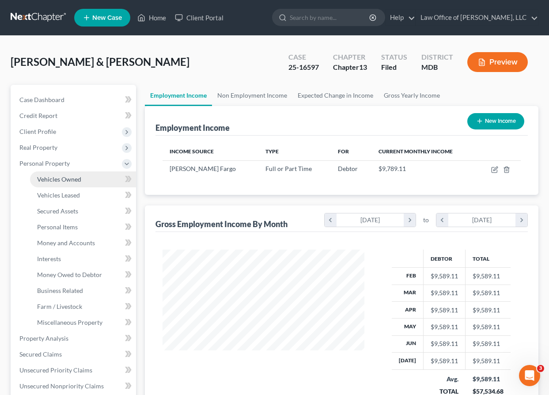
click at [44, 176] on span "Vehicles Owned" at bounding box center [59, 179] width 44 height 8
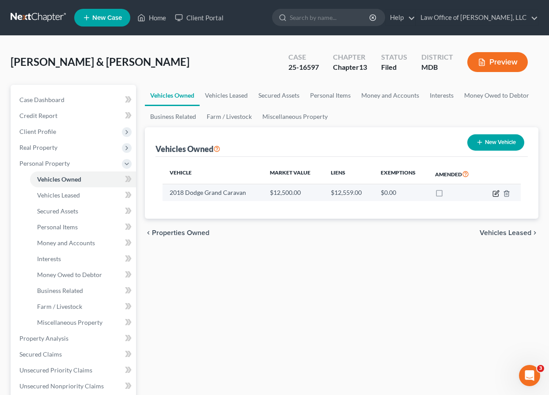
click at [408, 192] on icon "button" at bounding box center [496, 193] width 7 height 7
select select "0"
select select "8"
select select "2"
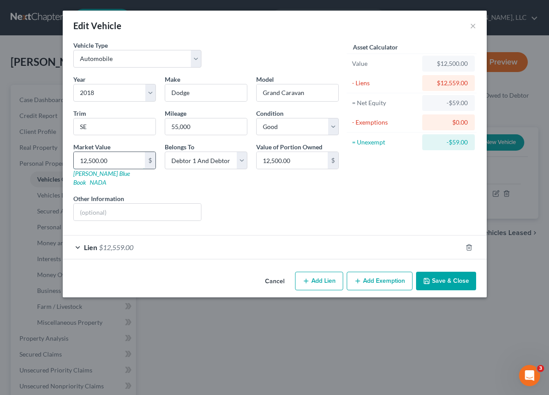
drag, startPoint x: 132, startPoint y: 163, endPoint x: 122, endPoint y: 162, distance: 10.6
click at [122, 162] on input "12,500.00" at bounding box center [109, 160] width 71 height 17
drag, startPoint x: 122, startPoint y: 162, endPoint x: 63, endPoint y: 155, distance: 59.2
click at [63, 155] on div "Vehicle Type Select Automobile Truck Trailer Watercraft Aircraft Motor Home Atv…" at bounding box center [275, 155] width 424 height 228
paste input "$5,0"
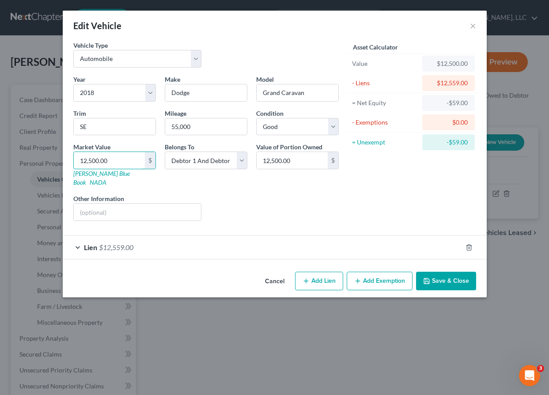
type input "$5,000"
type input "5,000.00"
type input "$5,000"
click at [154, 107] on div "Year Select 2026 2025 2024 2023 2022 2021 2020 2019 2018 2017 2016 2015 2014 20…" at bounding box center [206, 151] width 274 height 153
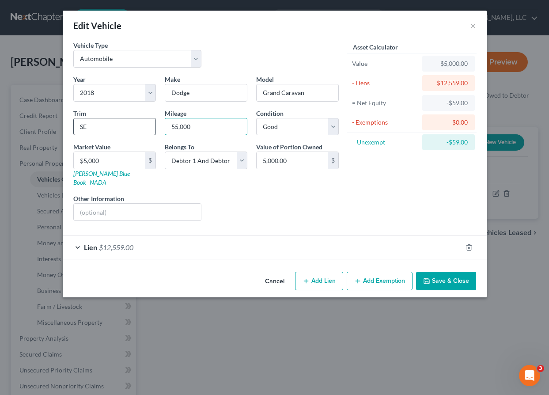
drag, startPoint x: 202, startPoint y: 125, endPoint x: 142, endPoint y: 118, distance: 60.5
click at [142, 118] on div "Year Select 2026 2025 2024 2023 2022 2021 2020 2019 2018 2017 2016 2015 2014 20…" at bounding box center [206, 151] width 274 height 153
type input "100,000"
click at [408, 272] on button "Save & Close" at bounding box center [446, 281] width 60 height 19
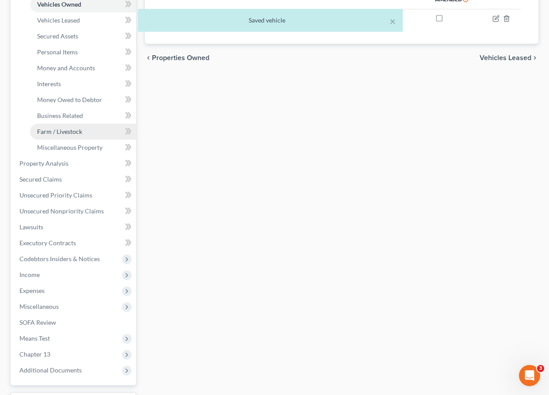
scroll to position [185, 0]
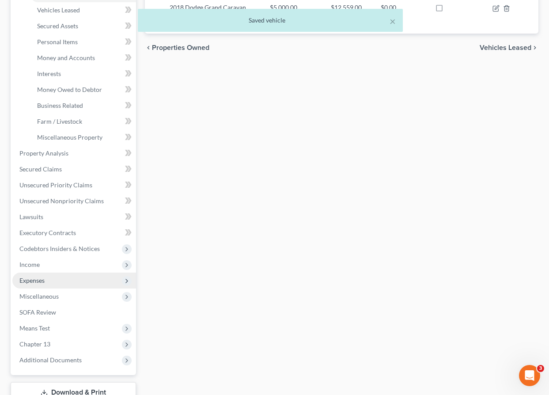
click at [41, 281] on span "Expenses" at bounding box center [31, 281] width 25 height 8
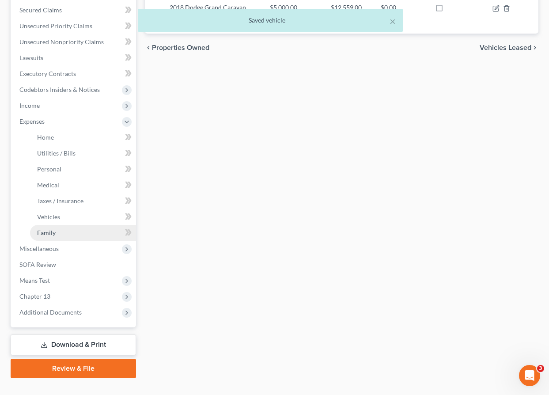
click at [45, 237] on link "Family" at bounding box center [83, 233] width 106 height 16
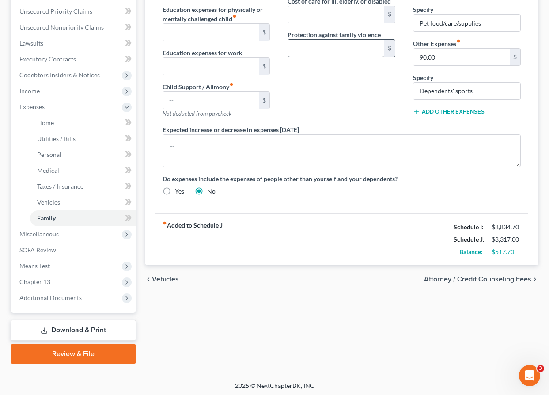
scroll to position [201, 0]
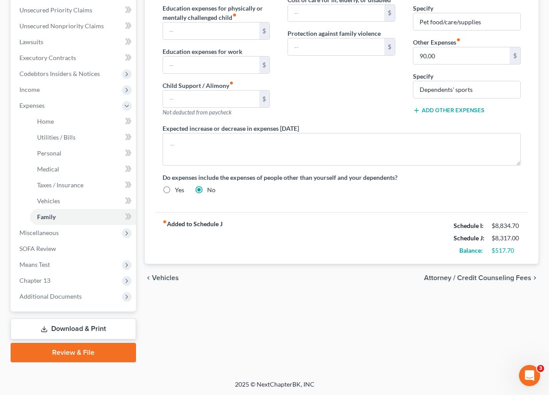
click at [157, 276] on span "Vehicles" at bounding box center [165, 277] width 27 height 7
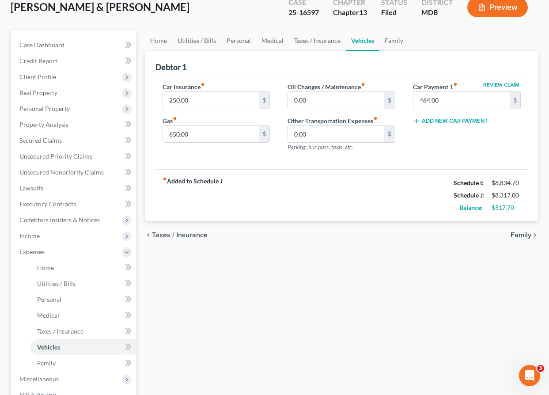
scroll to position [57, 0]
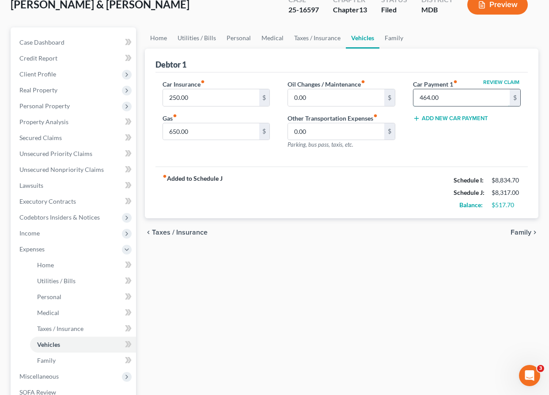
click at [408, 97] on input "464.00" at bounding box center [462, 97] width 96 height 17
click at [169, 232] on span "Taxes / Insurance" at bounding box center [180, 232] width 56 height 7
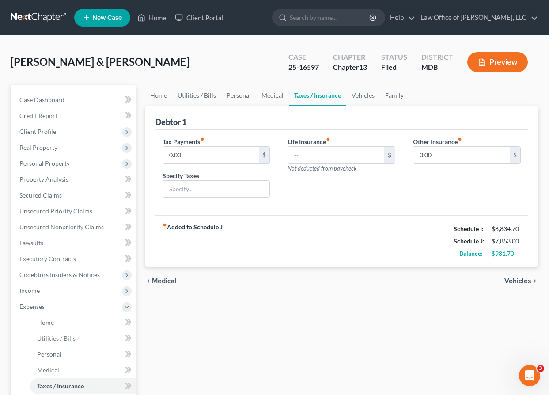
click at [158, 282] on span "Medical" at bounding box center [164, 281] width 25 height 7
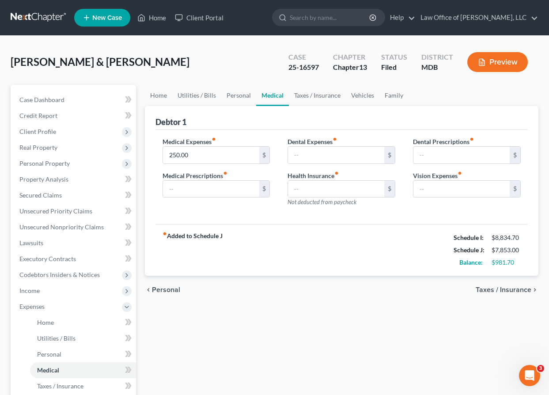
click at [408, 289] on span "Taxes / Insurance" at bounding box center [504, 289] width 56 height 7
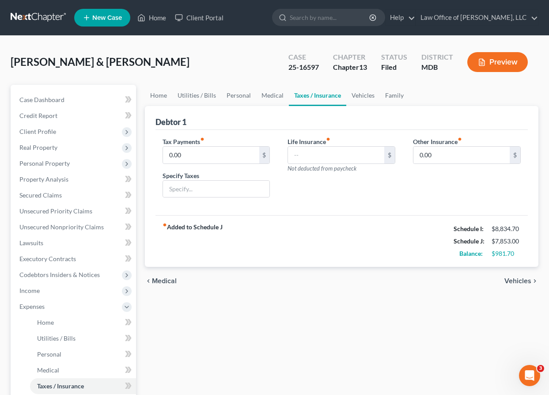
click at [408, 279] on span "Vehicles" at bounding box center [518, 281] width 27 height 7
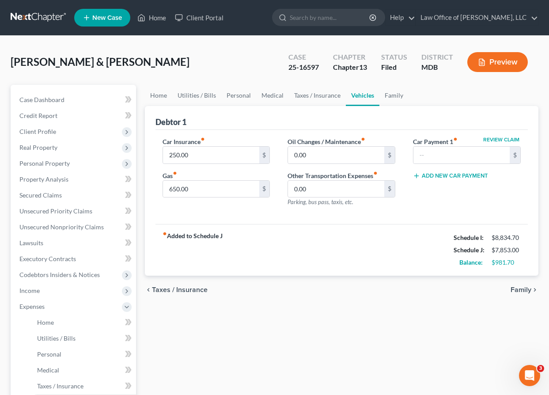
click at [408, 289] on span "Family" at bounding box center [521, 289] width 21 height 7
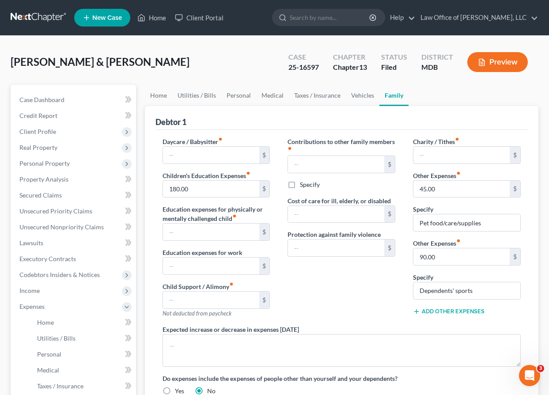
click at [408, 312] on button "Add Other Expenses" at bounding box center [449, 311] width 72 height 7
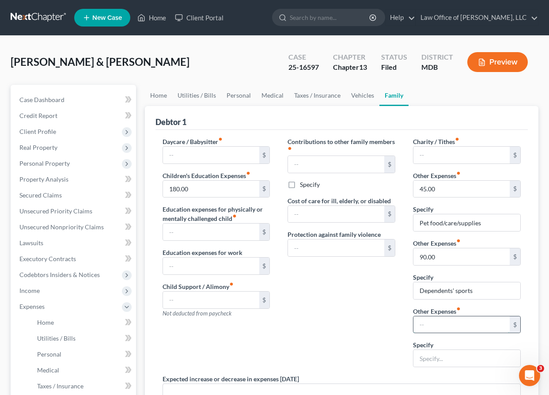
click at [408, 324] on input "text" at bounding box center [462, 324] width 96 height 17
type input "300"
type input "Cigarettes"
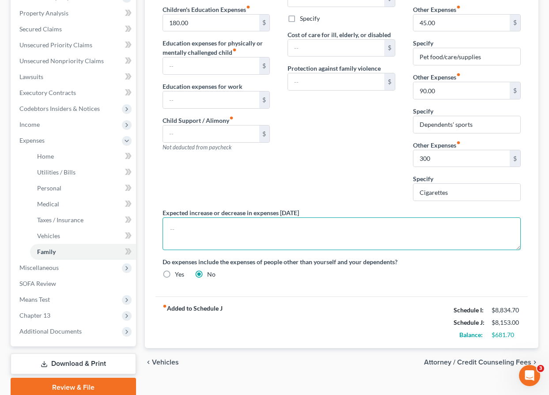
scroll to position [186, 0]
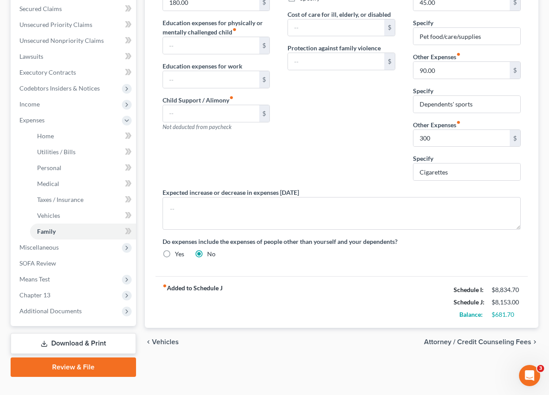
click at [163, 340] on span "Vehicles" at bounding box center [165, 341] width 27 height 7
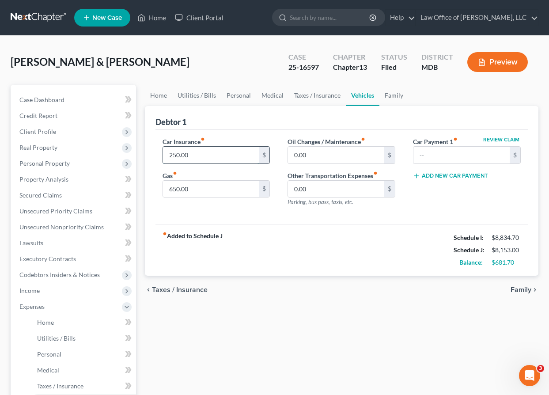
click at [208, 153] on input "250.00" at bounding box center [211, 155] width 96 height 17
type input "400"
click at [202, 190] on input "650.00" at bounding box center [211, 189] width 96 height 17
type input "345"
click at [177, 288] on span "Taxes / Insurance" at bounding box center [180, 289] width 56 height 7
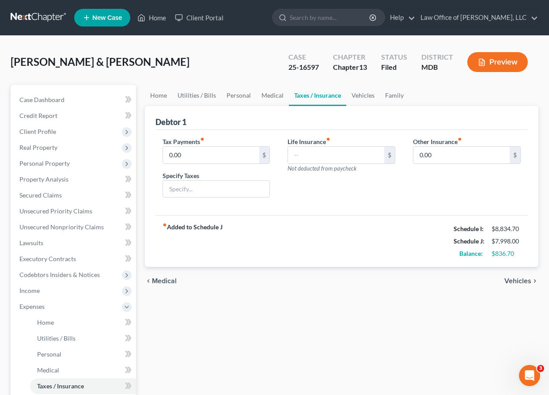
click at [162, 279] on span "Medical" at bounding box center [164, 281] width 25 height 7
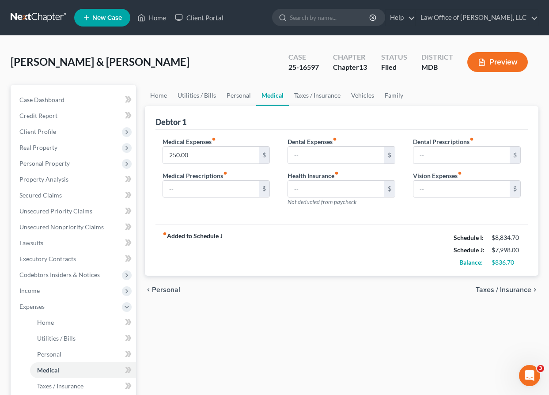
click at [160, 291] on span "Personal" at bounding box center [166, 289] width 28 height 7
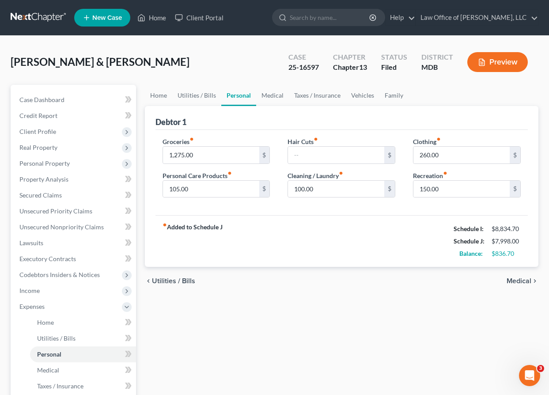
click at [157, 278] on span "Utilities / Bills" at bounding box center [173, 281] width 43 height 7
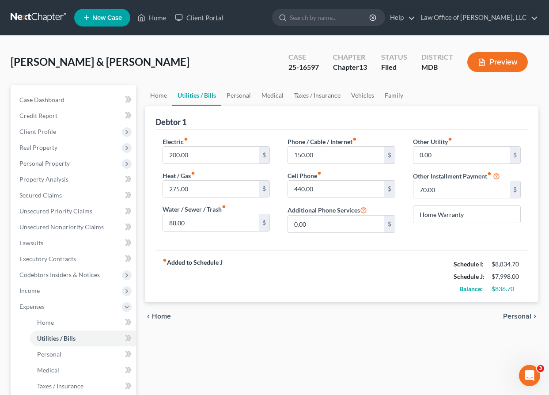
click at [160, 313] on span "Home" at bounding box center [161, 316] width 19 height 7
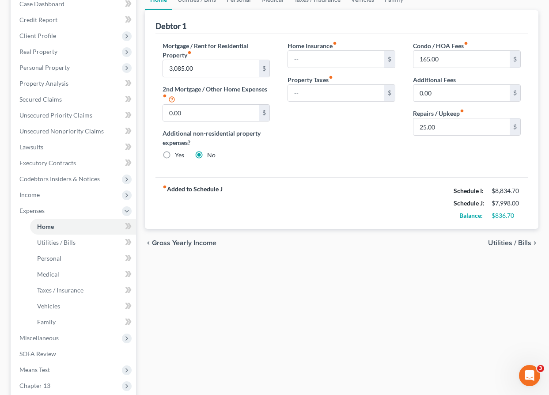
scroll to position [201, 0]
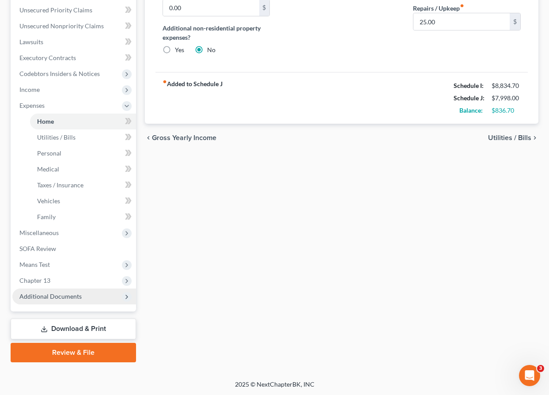
click at [67, 295] on span "Additional Documents" at bounding box center [50, 297] width 62 height 8
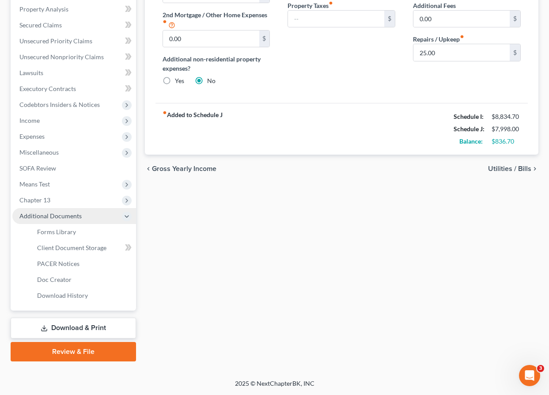
scroll to position [169, 0]
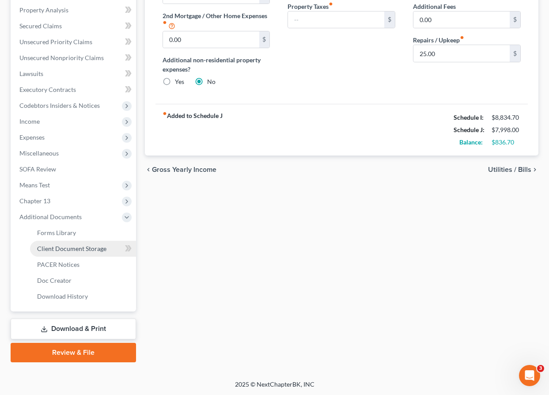
click at [57, 251] on span "Client Document Storage" at bounding box center [71, 249] width 69 height 8
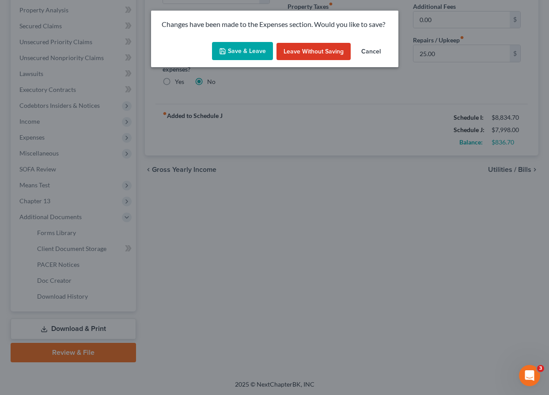
click at [232, 47] on button "Save & Leave" at bounding box center [242, 51] width 61 height 19
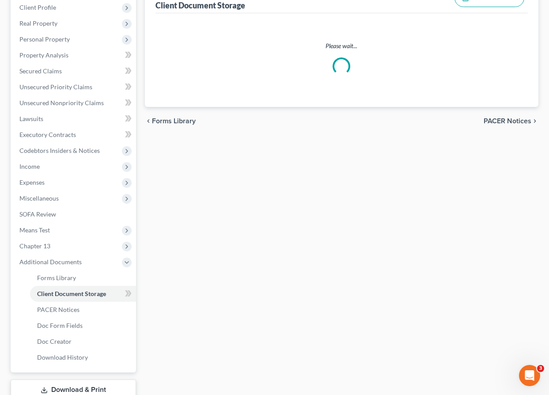
select select "14"
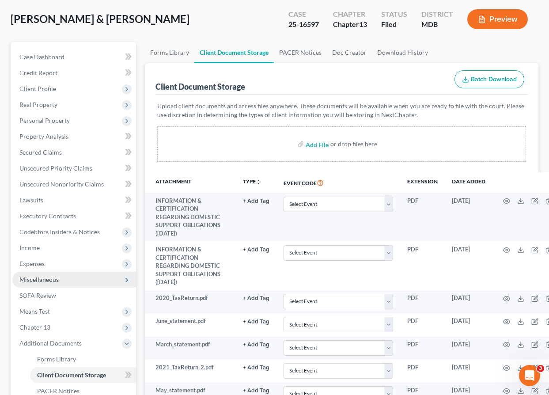
scroll to position [67, 0]
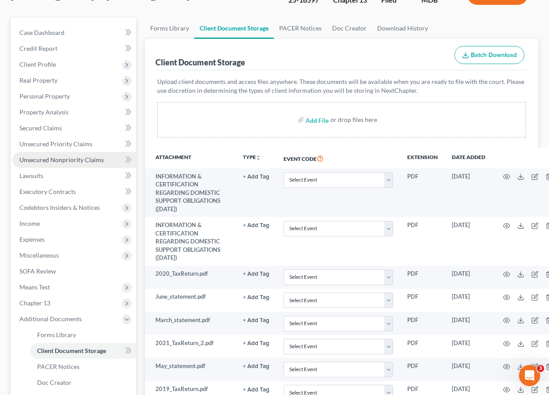
click at [48, 156] on span "Unsecured Nonpriority Claims" at bounding box center [61, 160] width 84 height 8
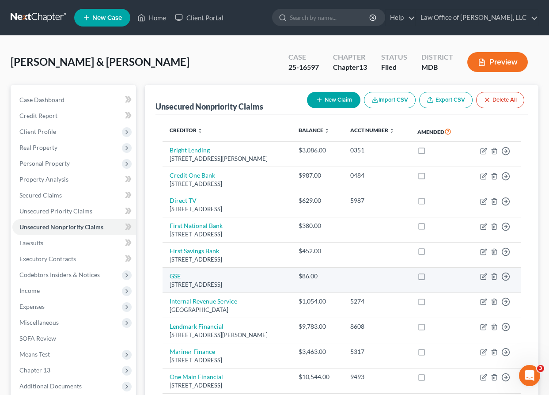
scroll to position [144, 0]
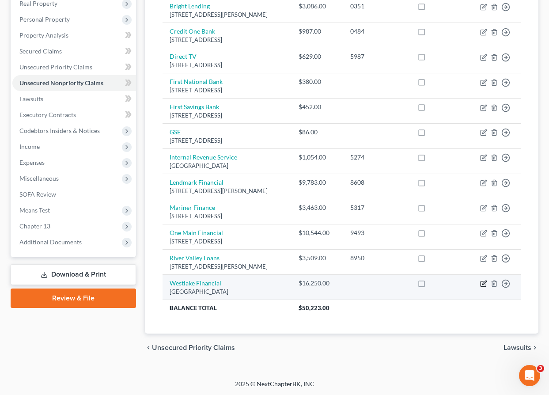
click at [408, 282] on icon "button" at bounding box center [485, 283] width 4 height 4
select select "4"
select select "2"
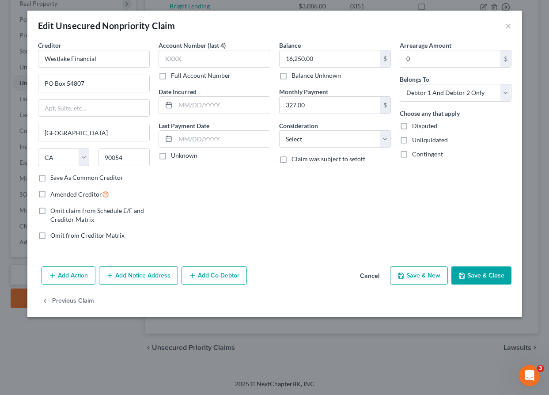
click at [88, 276] on button "Add Action" at bounding box center [69, 275] width 54 height 19
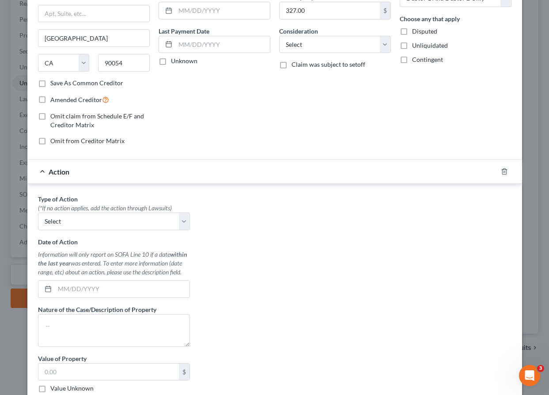
scroll to position [126, 0]
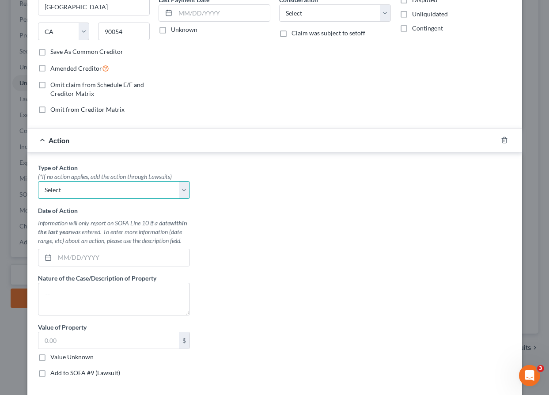
click at [182, 195] on select "Select Repossession Garnishment Foreclosure Personal Injury Attached, Seized, O…" at bounding box center [114, 190] width 152 height 18
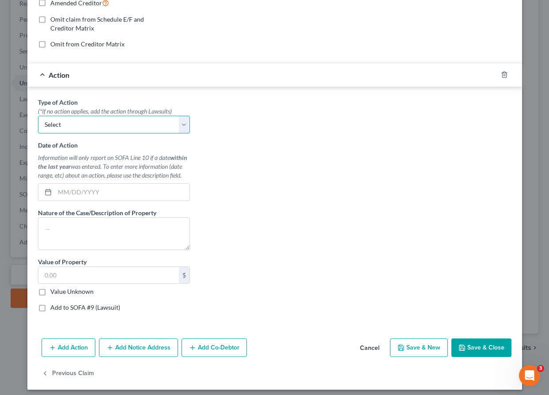
scroll to position [196, 0]
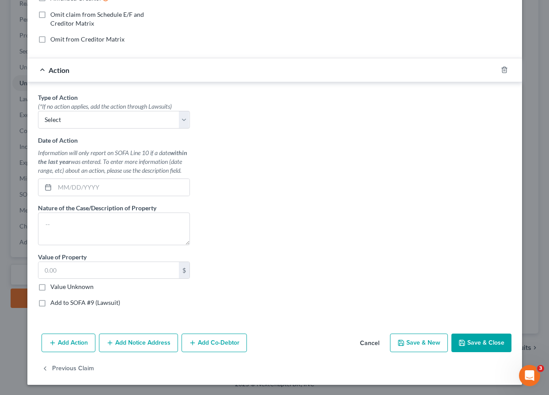
click at [376, 341] on button "Cancel" at bounding box center [370, 344] width 34 height 18
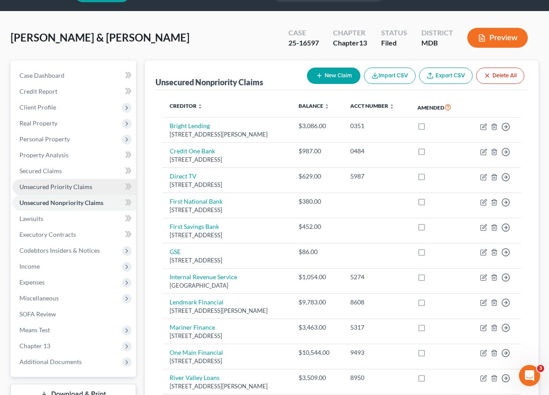
scroll to position [31, 0]
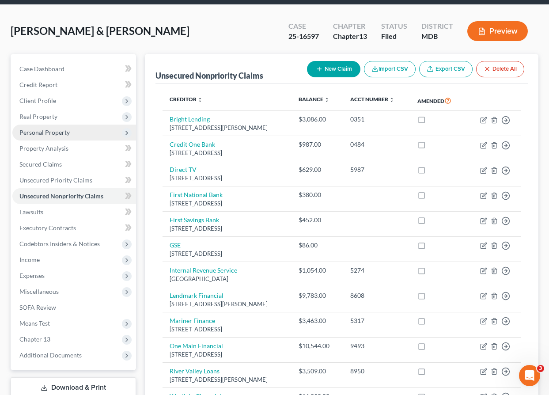
click at [43, 132] on span "Personal Property" at bounding box center [44, 133] width 50 height 8
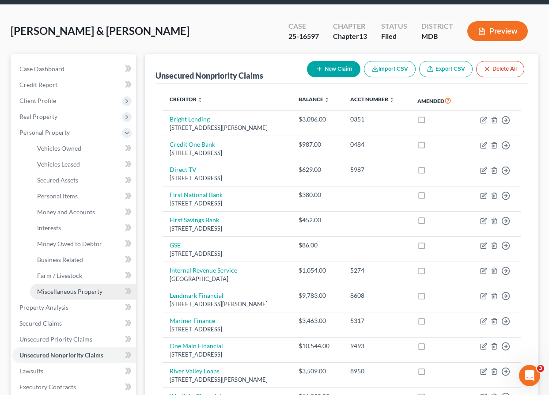
click at [48, 291] on span "Miscellaneous Property" at bounding box center [69, 292] width 65 height 8
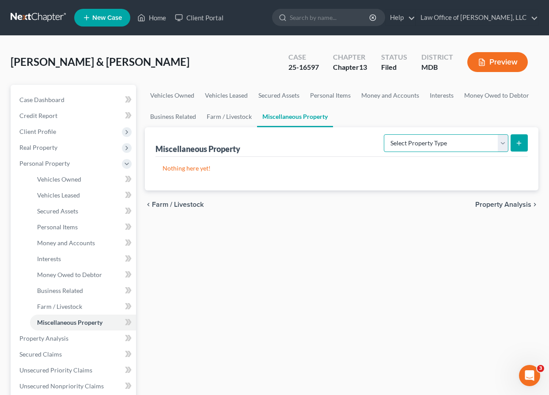
click at [408, 142] on select "Select Property Type Assigned for Creditor Benefit [DATE] Holding for Another N…" at bounding box center [446, 143] width 125 height 18
select select "transferred"
click at [408, 138] on button "submit" at bounding box center [519, 142] width 17 height 17
select select "Ordinary ([DATE])"
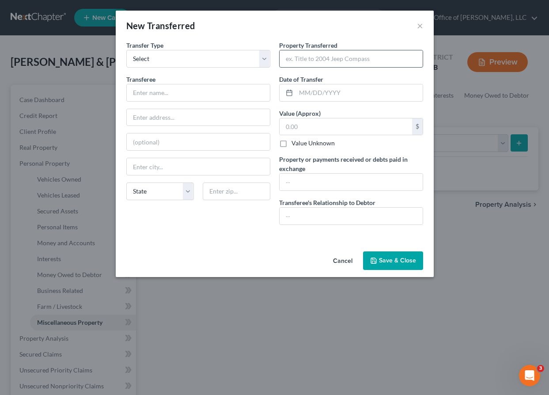
click at [288, 55] on input "text" at bounding box center [351, 58] width 143 height 17
type input "Jeep"
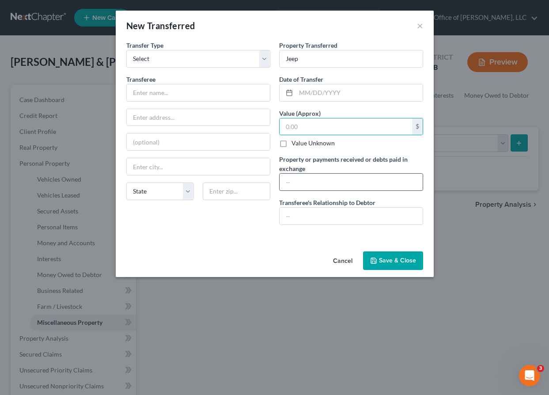
click at [284, 186] on input "text" at bounding box center [351, 182] width 143 height 17
click at [296, 213] on input "text" at bounding box center [351, 216] width 143 height 17
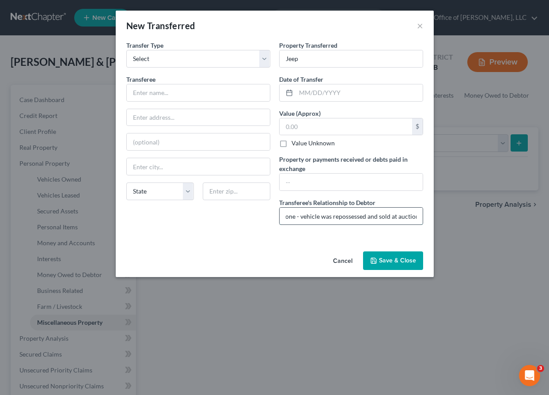
scroll to position [0, 7]
type input "None - vehicle was repossessed and sold at auction."
click at [143, 95] on input "text" at bounding box center [198, 92] width 143 height 17
type input "Unknown"
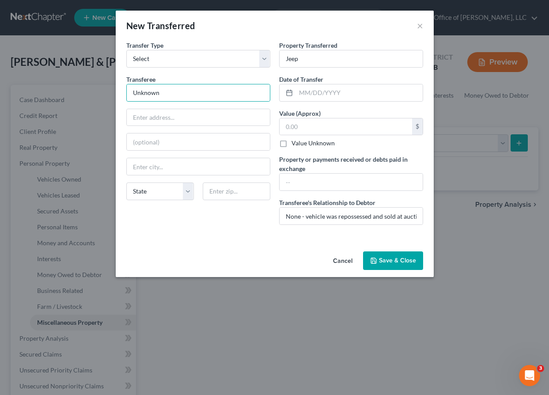
click at [215, 243] on div "An exemption set must first be selected from the Filing Information section. Tr…" at bounding box center [275, 144] width 318 height 207
click at [391, 260] on button "Save & Close" at bounding box center [393, 260] width 60 height 19
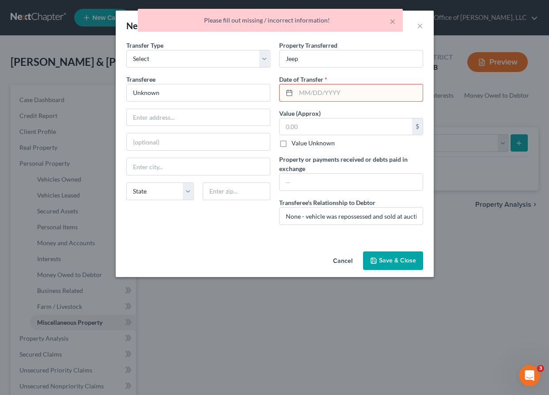
click at [314, 88] on input "text" at bounding box center [359, 92] width 127 height 17
type input "[DATE]"
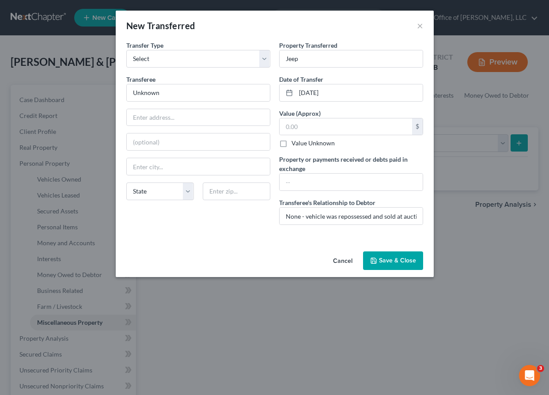
click at [292, 143] on label "Value Unknown" at bounding box center [313, 143] width 43 height 9
click at [295, 143] on input "Value Unknown" at bounding box center [298, 142] width 6 height 6
checkbox input "true"
type input "0.00"
click at [381, 262] on button "Save & Close" at bounding box center [393, 260] width 60 height 19
